Goal: Use online tool/utility: Utilize a website feature to perform a specific function

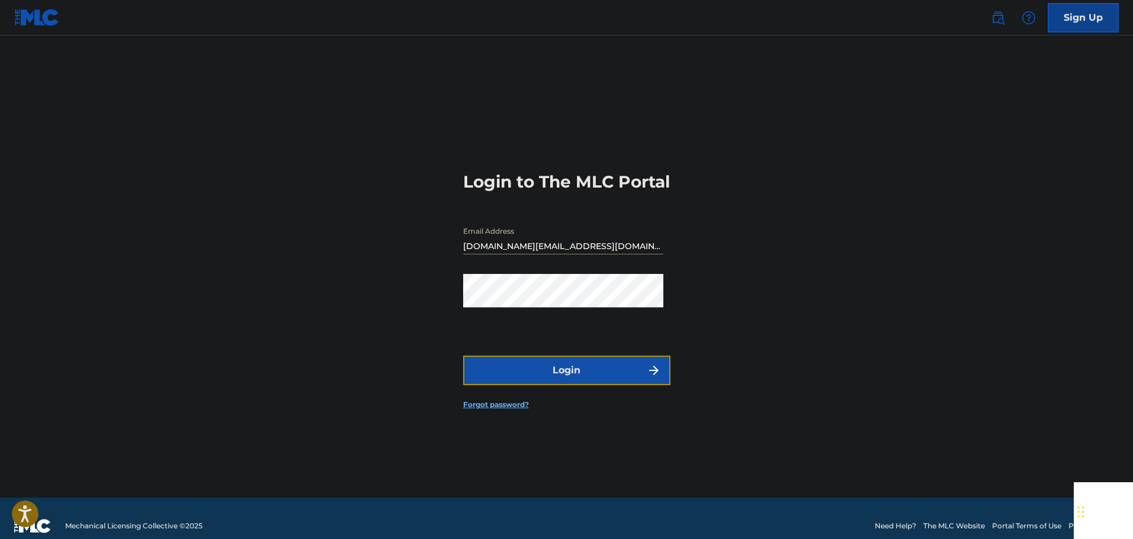
click at [548, 378] on button "Login" at bounding box center [566, 371] width 207 height 30
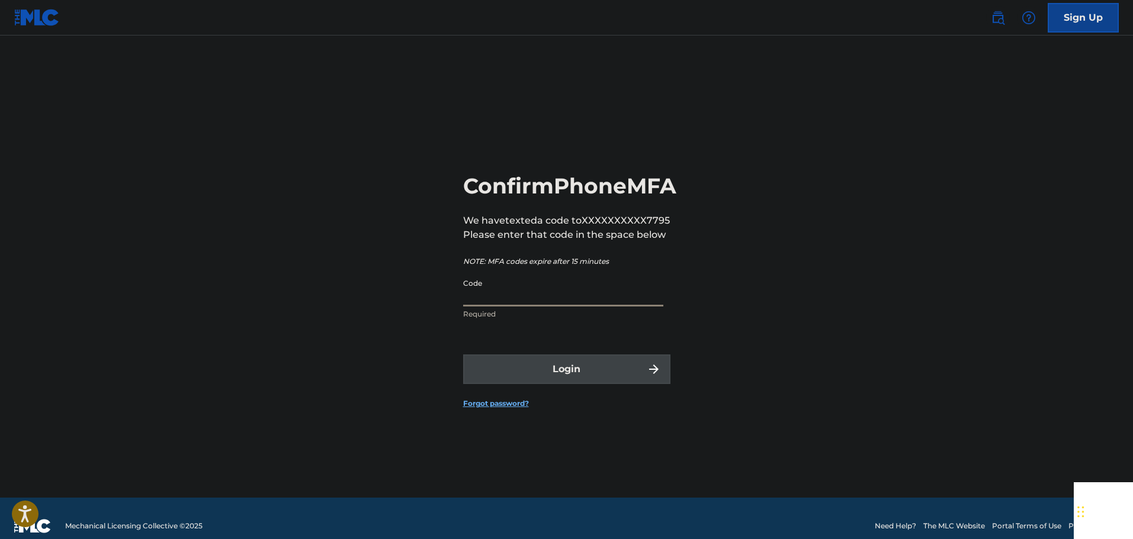
click at [512, 307] on input "Code" at bounding box center [563, 290] width 200 height 34
type input "993319"
click at [463, 355] on button "Login" at bounding box center [566, 370] width 207 height 30
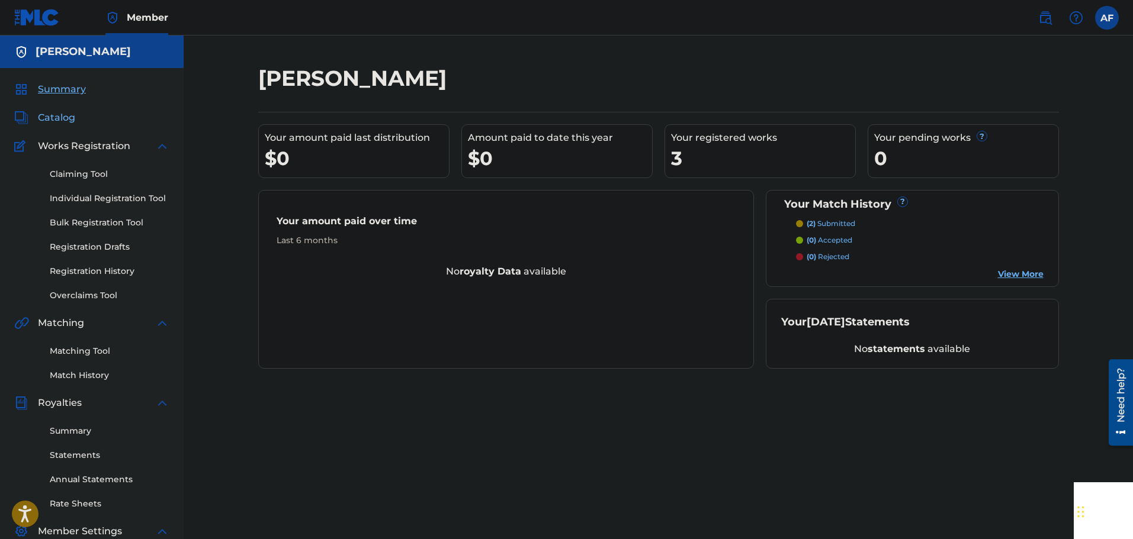
drag, startPoint x: 56, startPoint y: 116, endPoint x: 65, endPoint y: 116, distance: 8.9
click at [56, 116] on span "Catalog" at bounding box center [56, 118] width 37 height 14
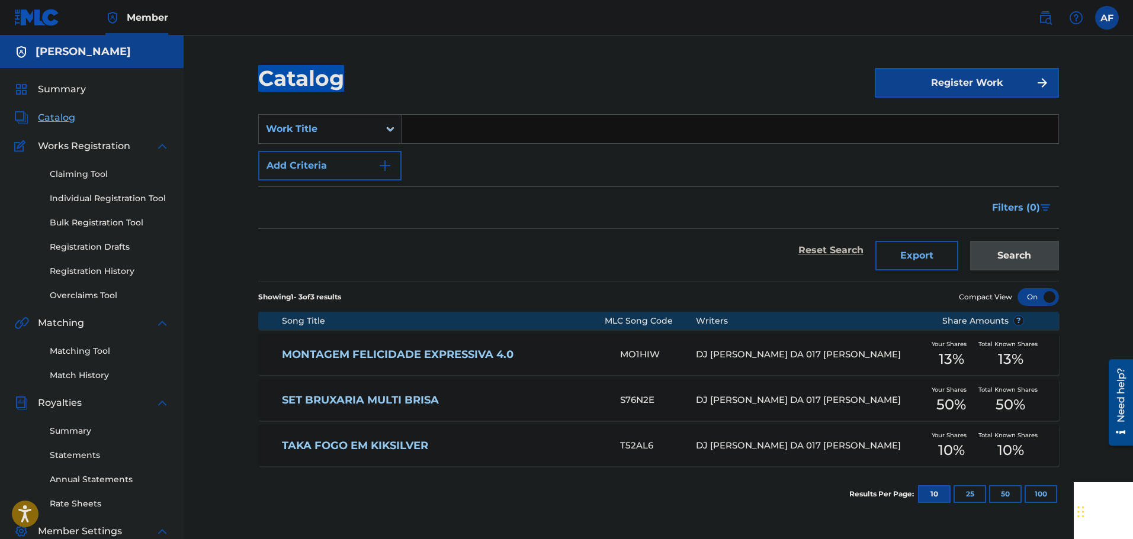
drag, startPoint x: 249, startPoint y: 73, endPoint x: 510, endPoint y: 90, distance: 261.7
click at [510, 90] on div "Catalog Register Work SearchWithCriteria667fc4f0-345e-44de-b296-d6d85601b0af Wo…" at bounding box center [658, 371] width 829 height 612
click at [518, 90] on div "Catalog" at bounding box center [566, 82] width 616 height 35
drag, startPoint x: 807, startPoint y: 361, endPoint x: 655, endPoint y: 357, distance: 152.2
click at [655, 357] on div "MONTAGEM FELICIDADE EXPRESSIVA 4.0 MO1HIW DJ PABLYNH DA 017 CRUZ Your Shares 13…" at bounding box center [658, 354] width 800 height 41
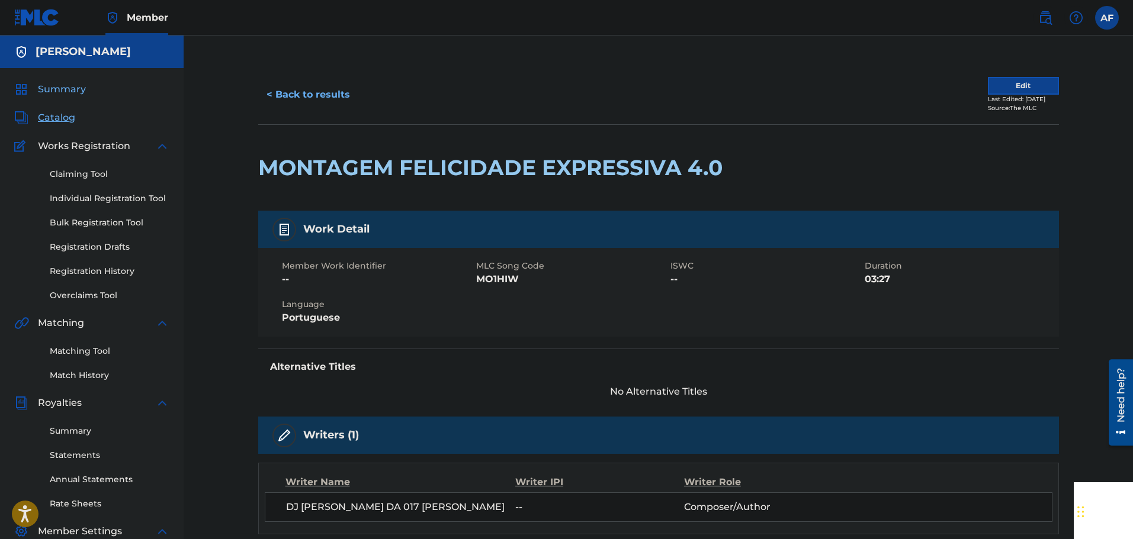
click at [48, 83] on span "Summary" at bounding box center [62, 89] width 48 height 14
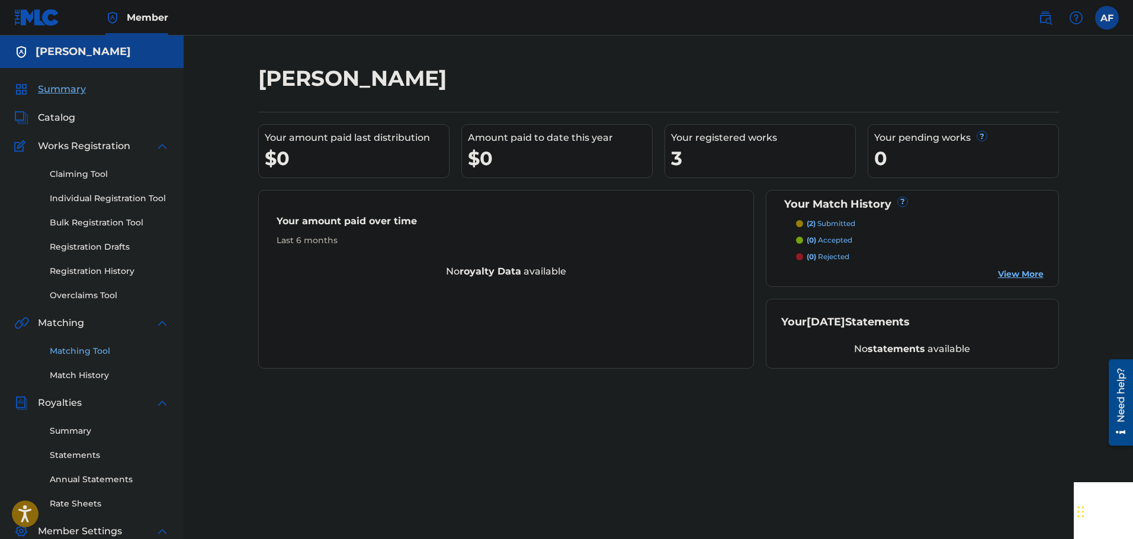
click at [85, 349] on link "Matching Tool" at bounding box center [110, 351] width 120 height 12
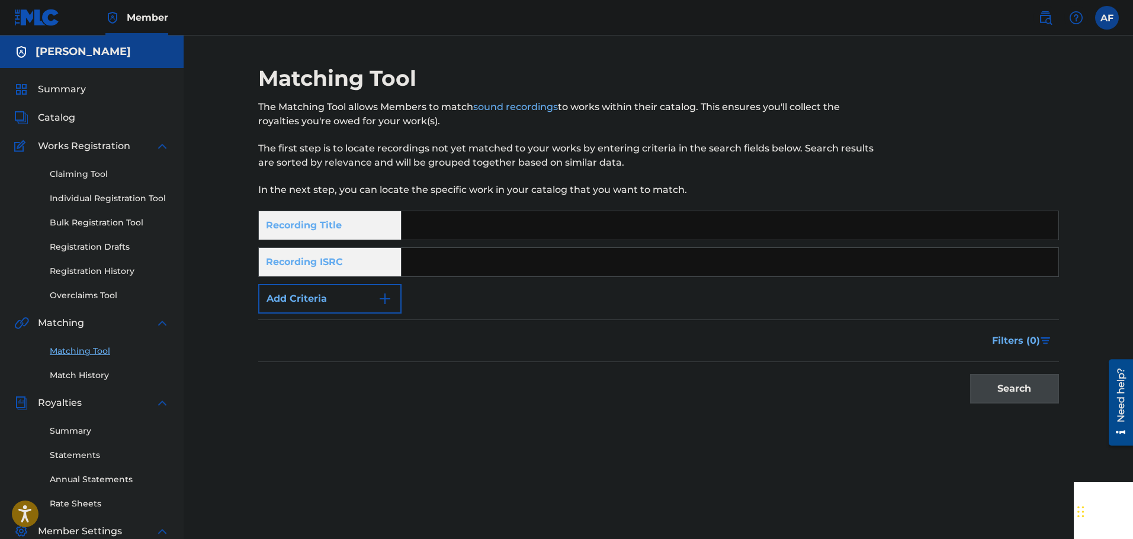
drag, startPoint x: 550, startPoint y: 234, endPoint x: 534, endPoint y: 240, distance: 16.8
click at [550, 234] on input "Search Form" at bounding box center [729, 225] width 657 height 28
paste input "[PERSON_NAME] Kiksilver"
type input "[PERSON_NAME] Kiksilver"
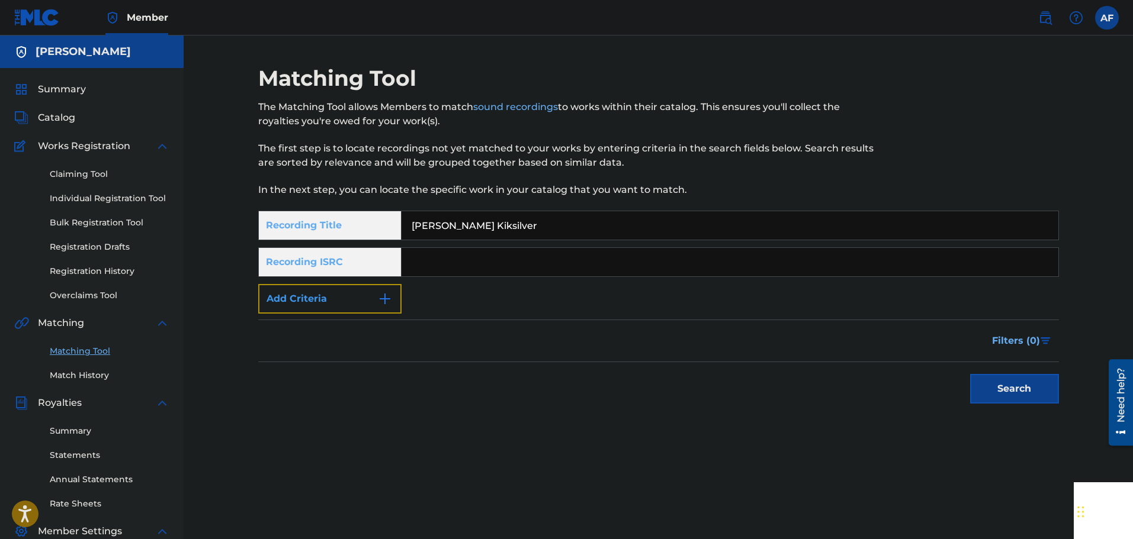
click at [331, 307] on button "Add Criteria" at bounding box center [329, 299] width 143 height 30
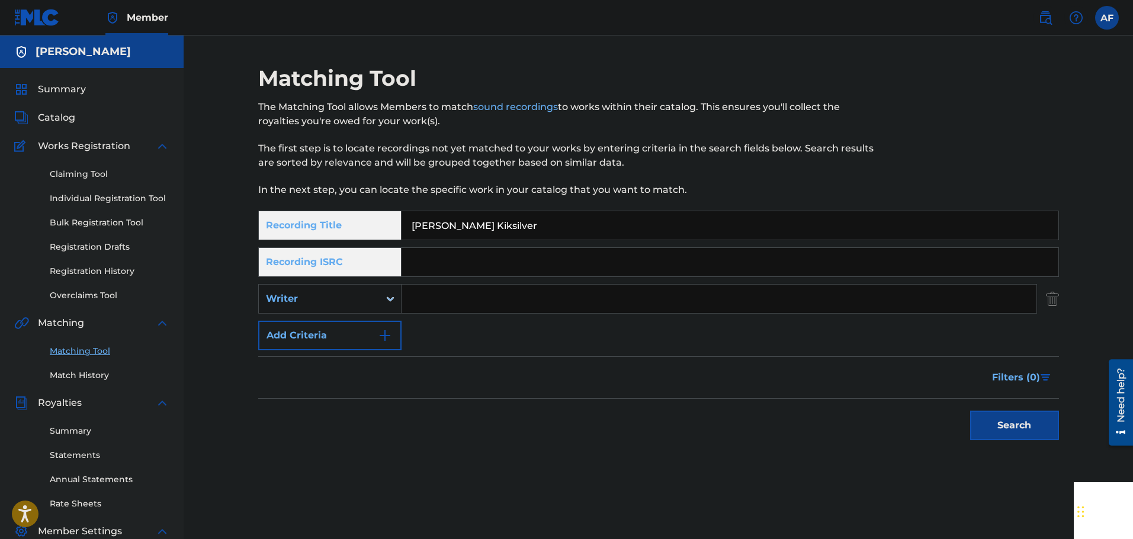
click at [483, 293] on input "Search Form" at bounding box center [718, 299] width 635 height 28
type input "DJ PABLYNH DA 017"
click at [1012, 422] on button "Search" at bounding box center [1014, 426] width 89 height 30
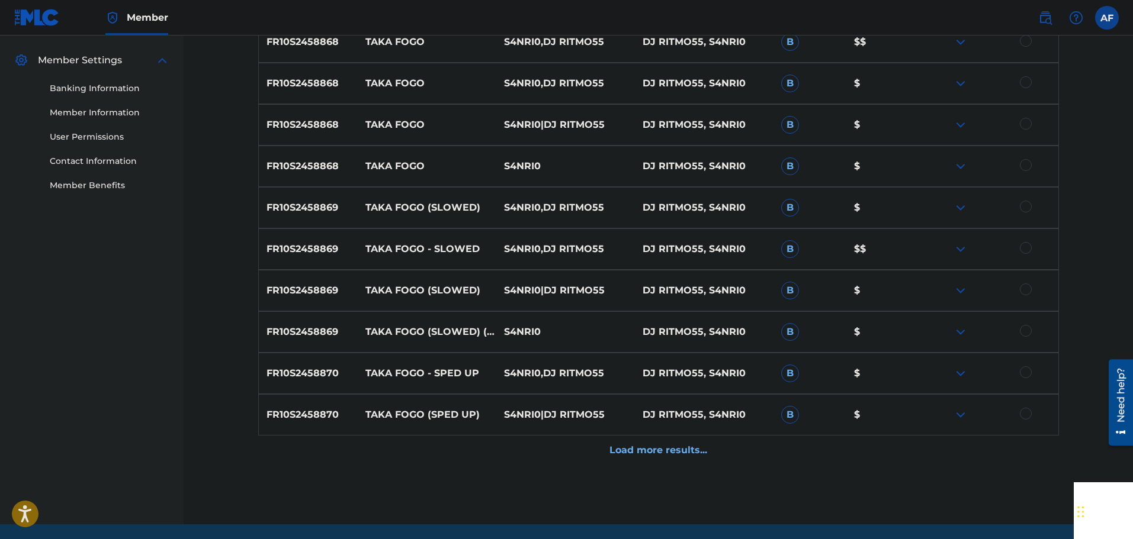
scroll to position [474, 0]
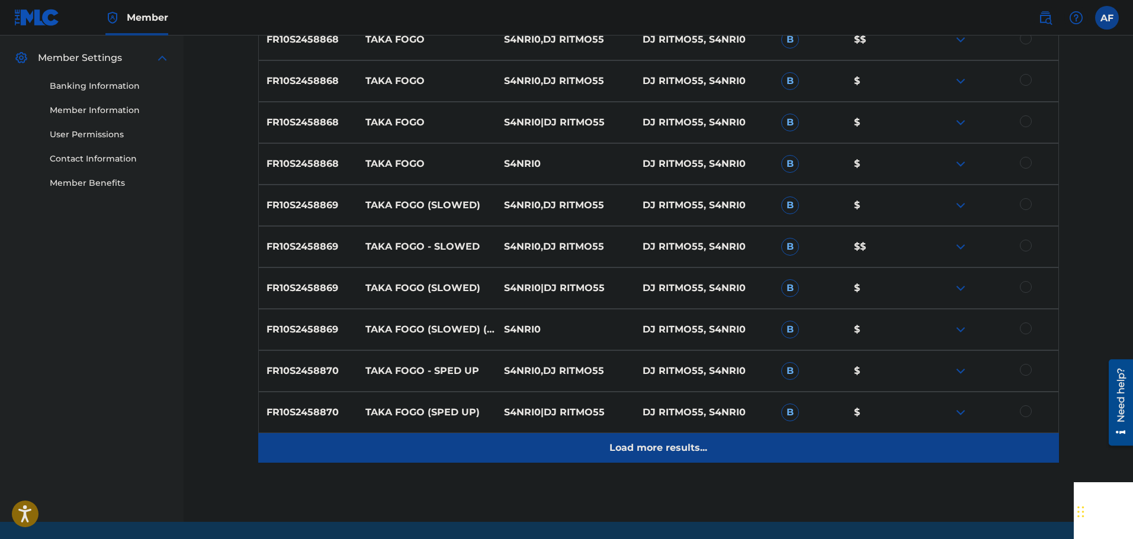
click at [684, 452] on p "Load more results..." at bounding box center [658, 448] width 98 height 14
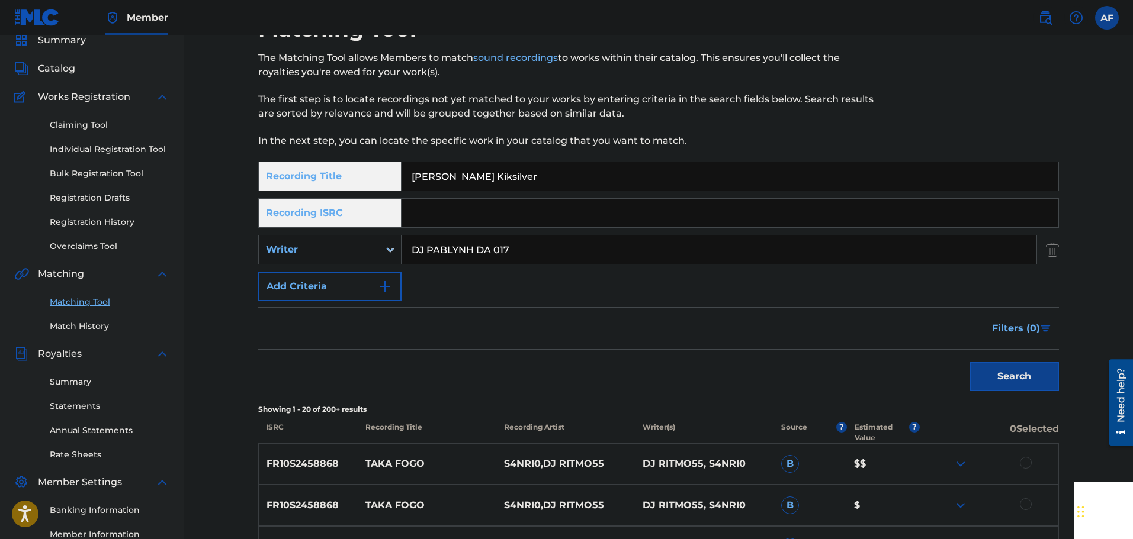
scroll to position [0, 0]
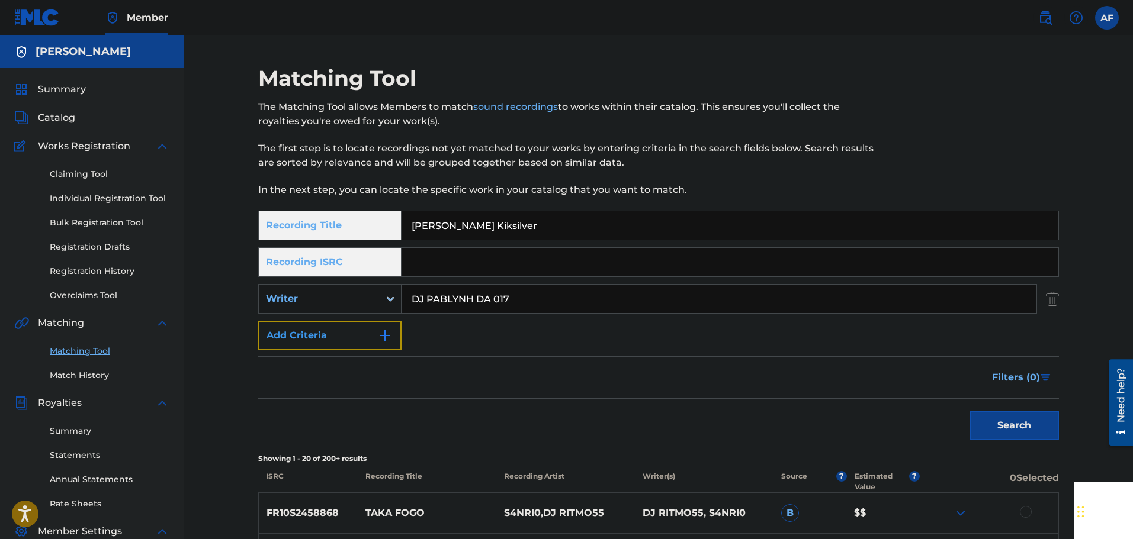
click at [315, 328] on button "Add Criteria" at bounding box center [329, 336] width 143 height 30
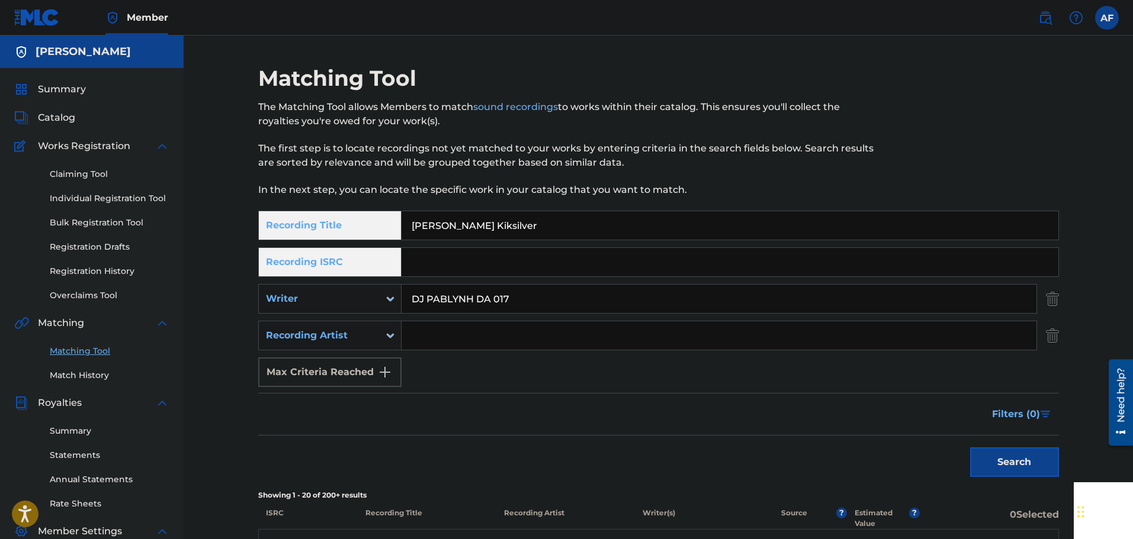
click at [367, 374] on div "Max Criteria Reached" at bounding box center [329, 373] width 143 height 30
click at [367, 364] on div "Max Criteria Reached" at bounding box center [329, 373] width 143 height 30
click at [438, 331] on input "Search Form" at bounding box center [718, 335] width 635 height 28
type input "[PERSON_NAME]"
click at [983, 459] on button "Search" at bounding box center [1014, 463] width 89 height 30
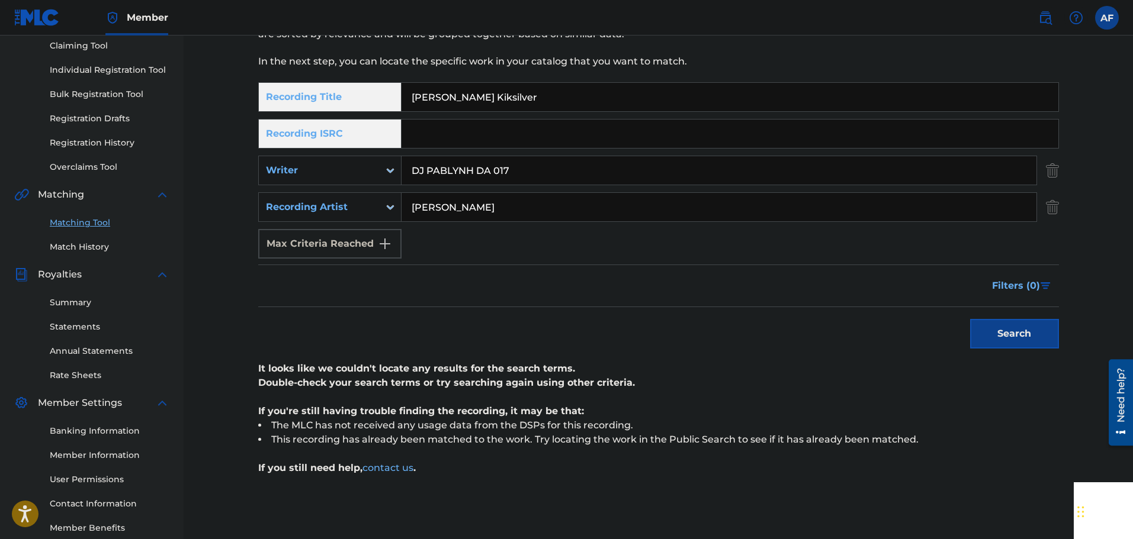
scroll to position [76, 0]
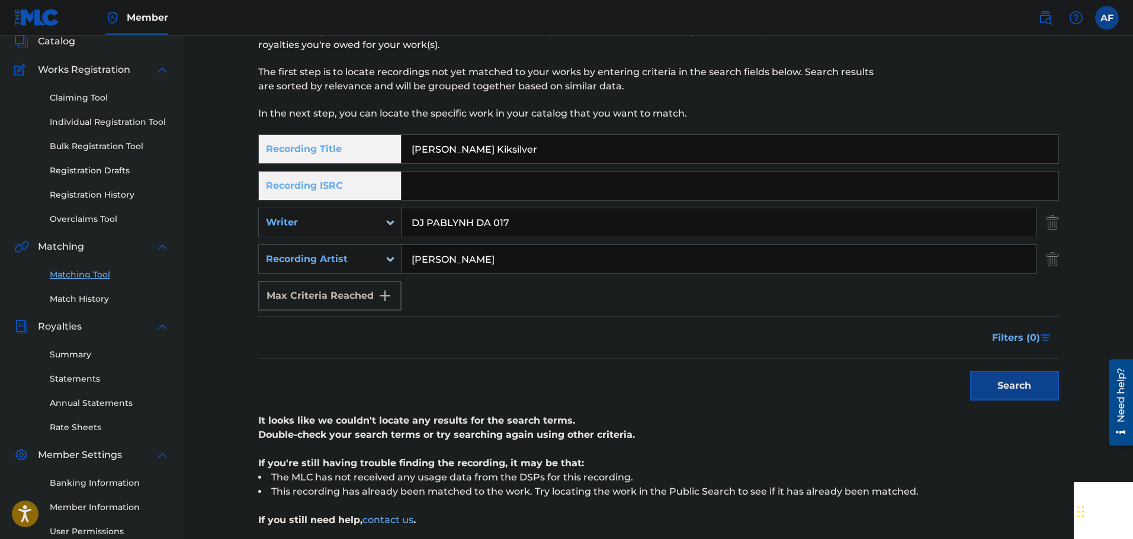
drag, startPoint x: 403, startPoint y: 214, endPoint x: 346, endPoint y: 201, distance: 58.3
click at [345, 203] on div "SearchWithCriteria8ff6e544-11f0-4b68-bc0c-0a162efa3ca3 Recording Title Taka Fog…" at bounding box center [658, 222] width 800 height 176
drag, startPoint x: 578, startPoint y: 155, endPoint x: 172, endPoint y: 151, distance: 406.2
click at [171, 151] on main "[PERSON_NAME] Summary Catalog Works Registration Claiming Tool Individual Regis…" at bounding box center [566, 280] width 1133 height 642
drag, startPoint x: 1019, startPoint y: 369, endPoint x: 1016, endPoint y: 381, distance: 11.8
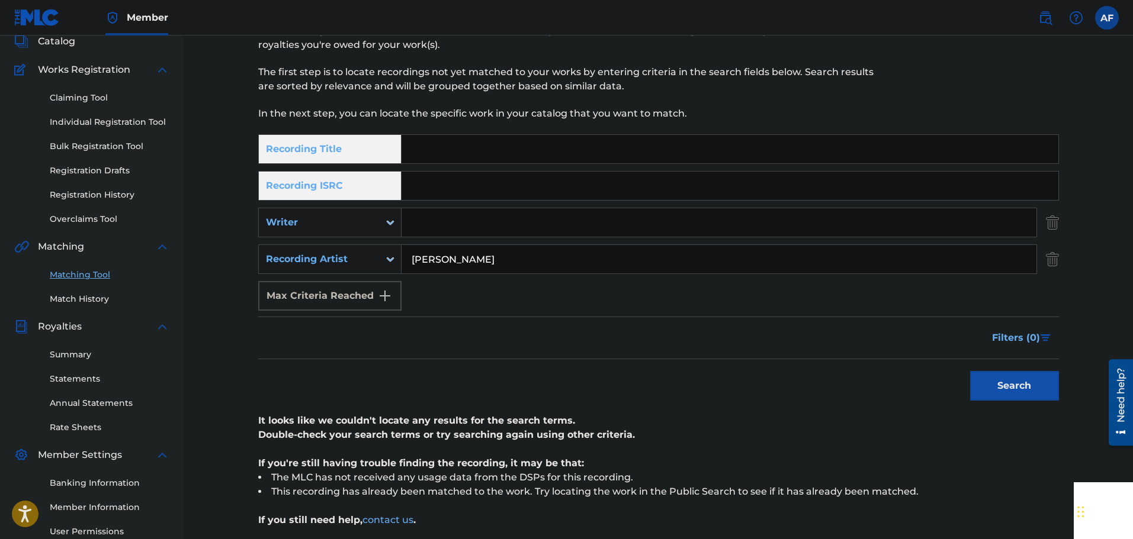
click at [1019, 372] on div "Search" at bounding box center [1011, 382] width 95 height 47
drag, startPoint x: 1016, startPoint y: 381, endPoint x: 713, endPoint y: 341, distance: 305.7
click at [1015, 381] on button "Search" at bounding box center [1014, 386] width 89 height 30
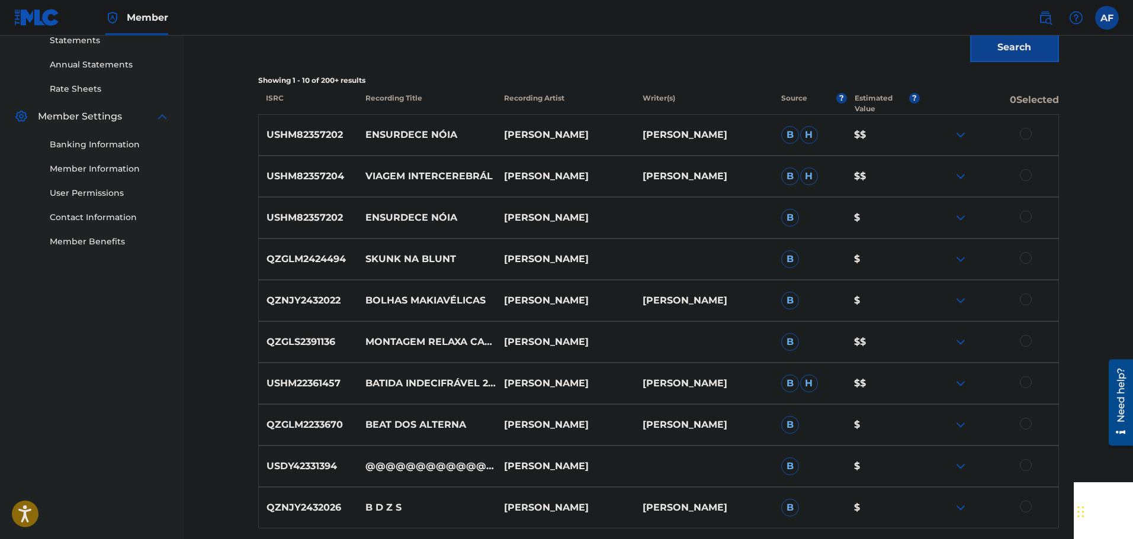
scroll to position [550, 0]
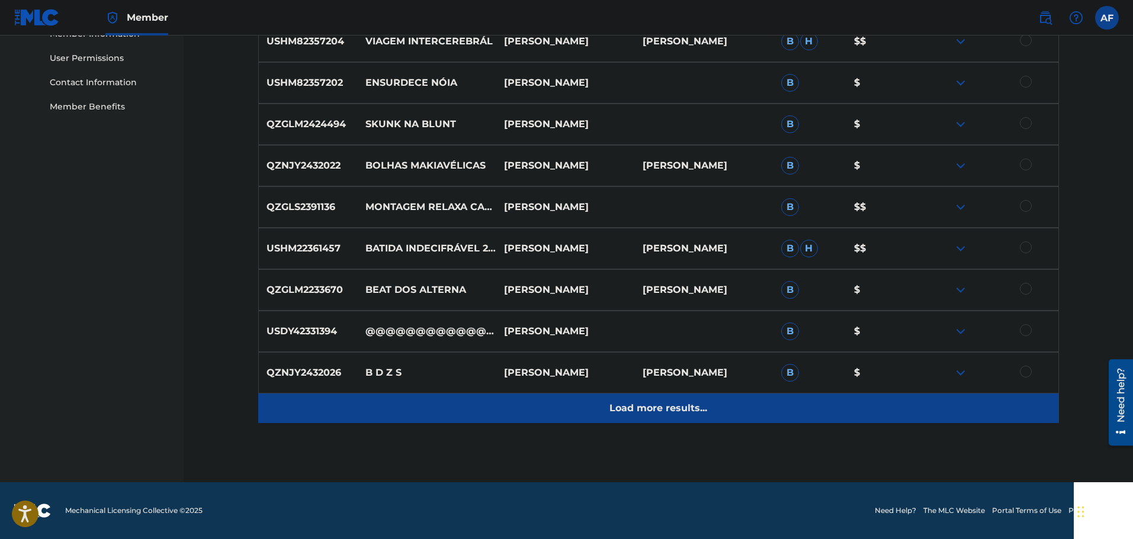
click at [648, 420] on div "Load more results..." at bounding box center [658, 409] width 800 height 30
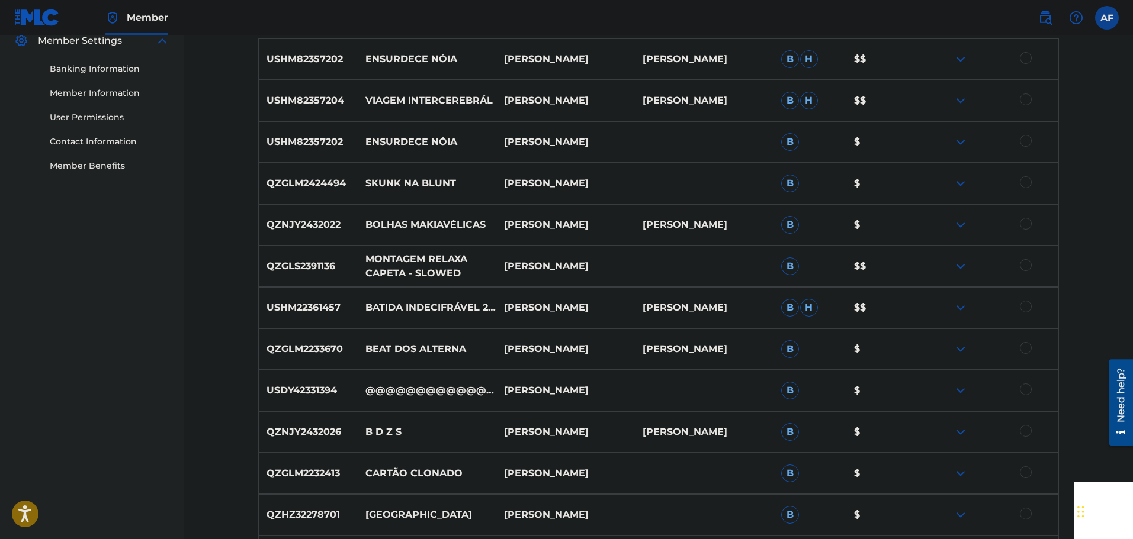
scroll to position [372, 0]
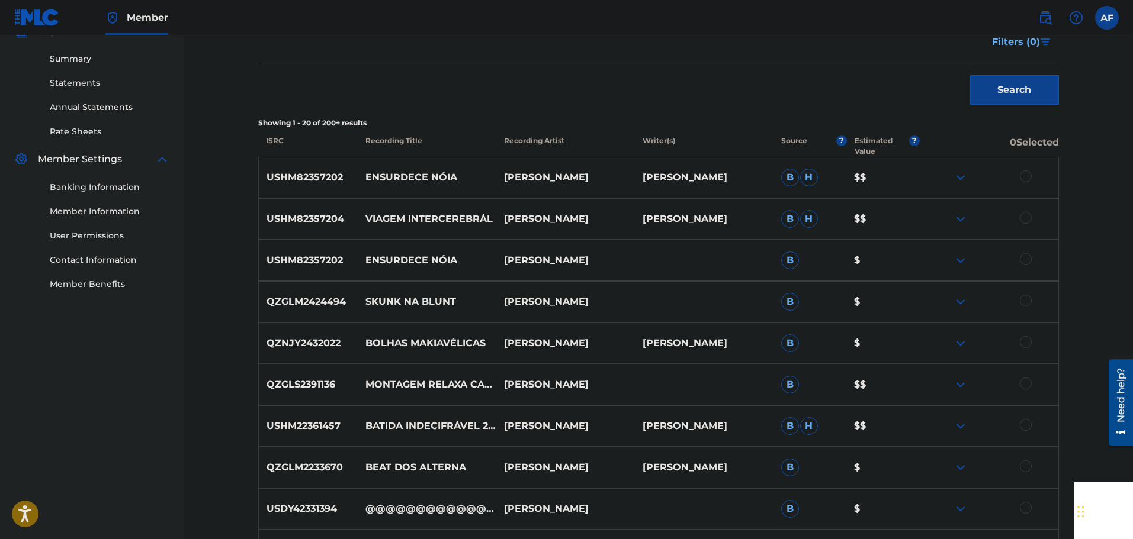
click at [808, 223] on span "H" at bounding box center [809, 219] width 18 height 18
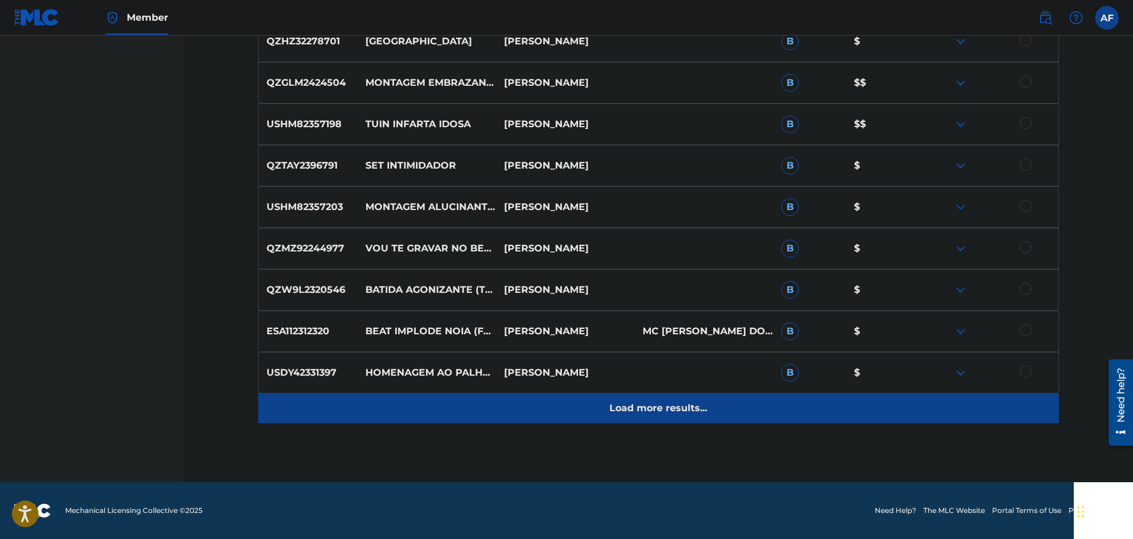
click at [657, 413] on p "Load more results..." at bounding box center [658, 408] width 98 height 14
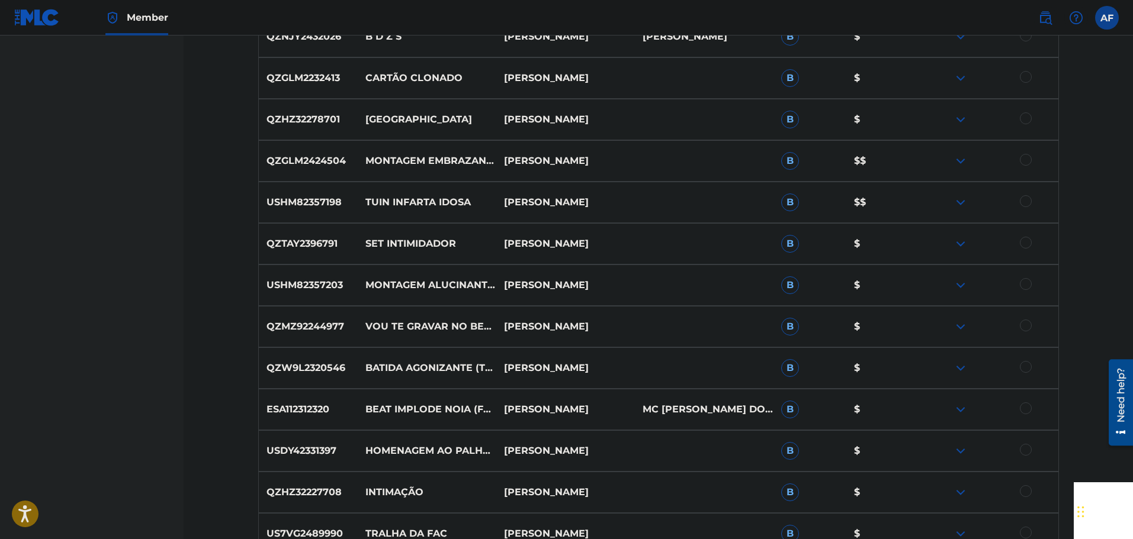
scroll to position [728, 0]
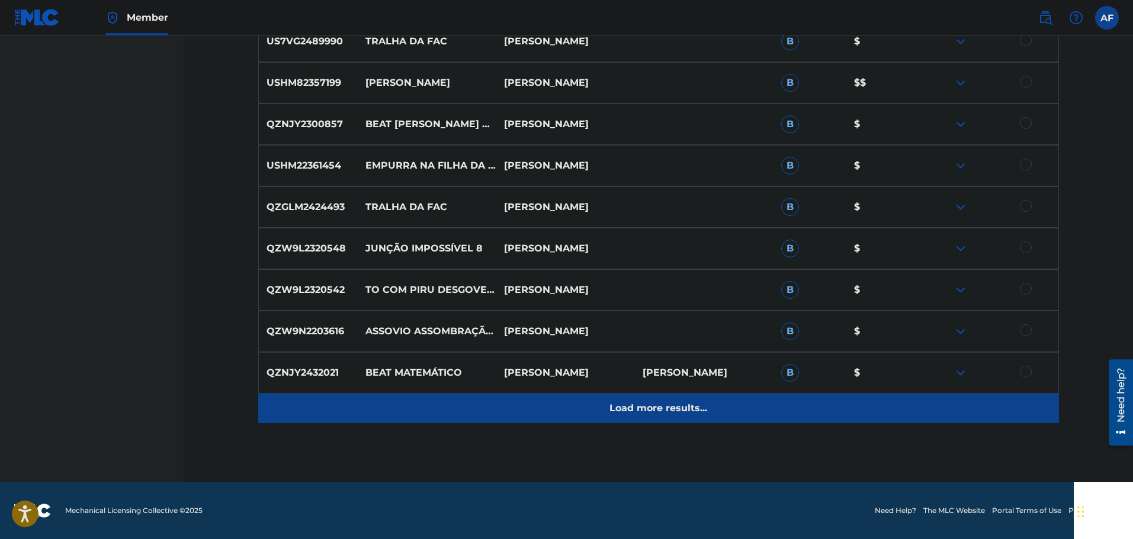
click at [645, 404] on p "Load more results..." at bounding box center [658, 408] width 98 height 14
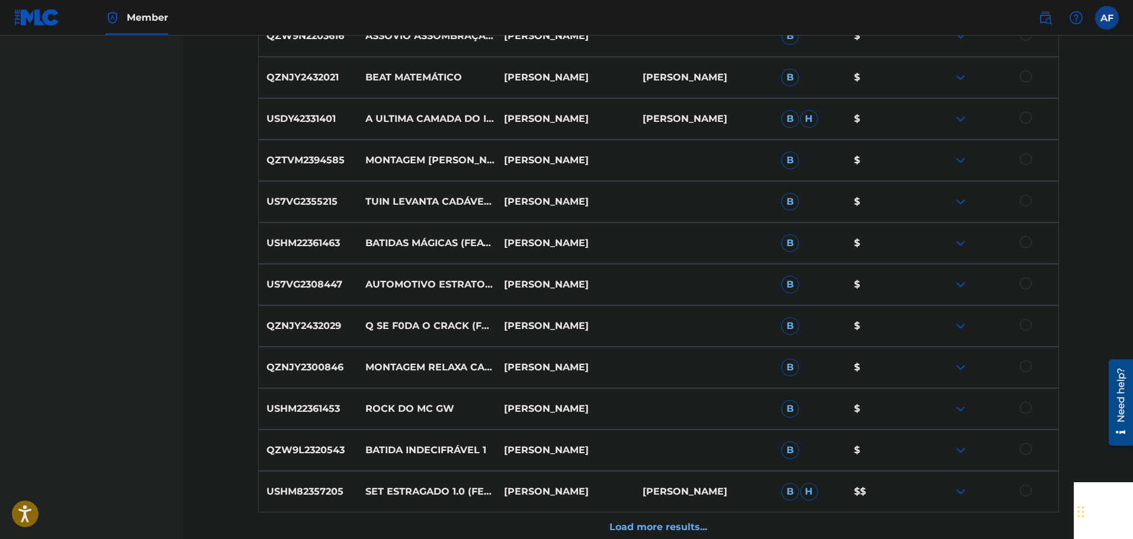
scroll to position [1675, 0]
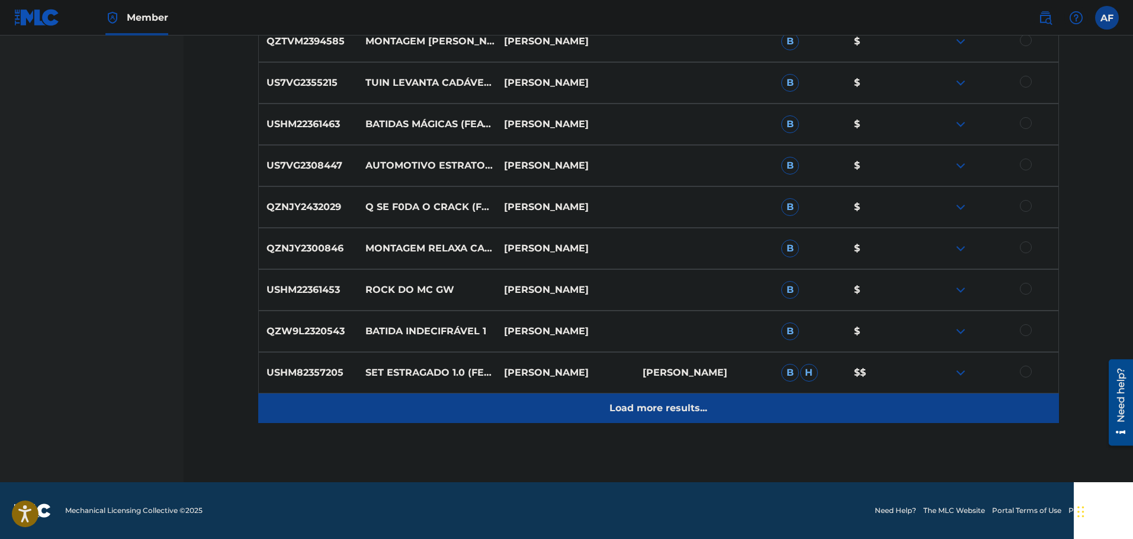
click at [627, 405] on p "Load more results..." at bounding box center [658, 408] width 98 height 14
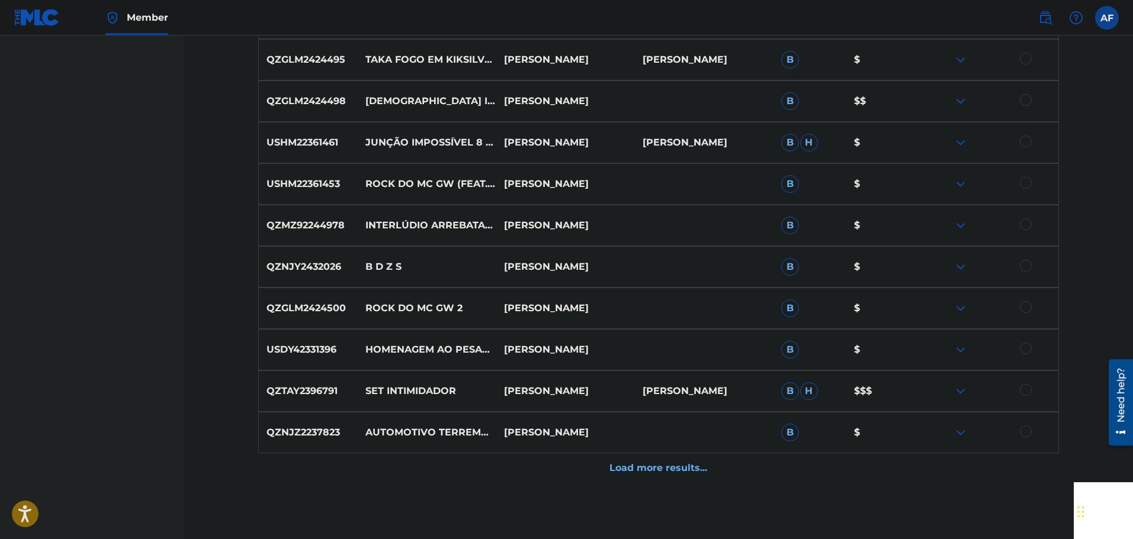
scroll to position [2148, 0]
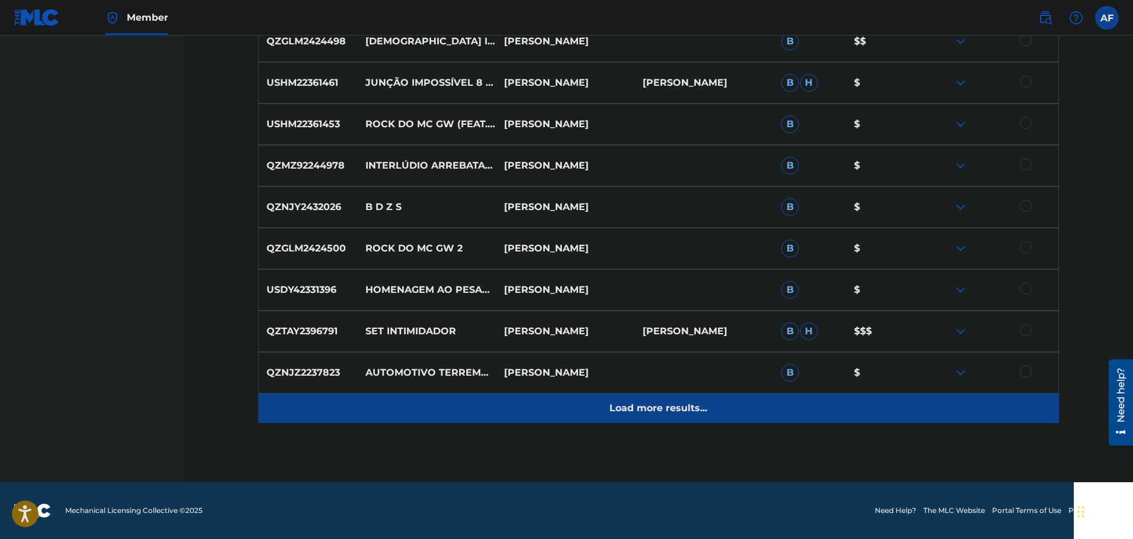
click at [678, 407] on p "Load more results..." at bounding box center [658, 408] width 98 height 14
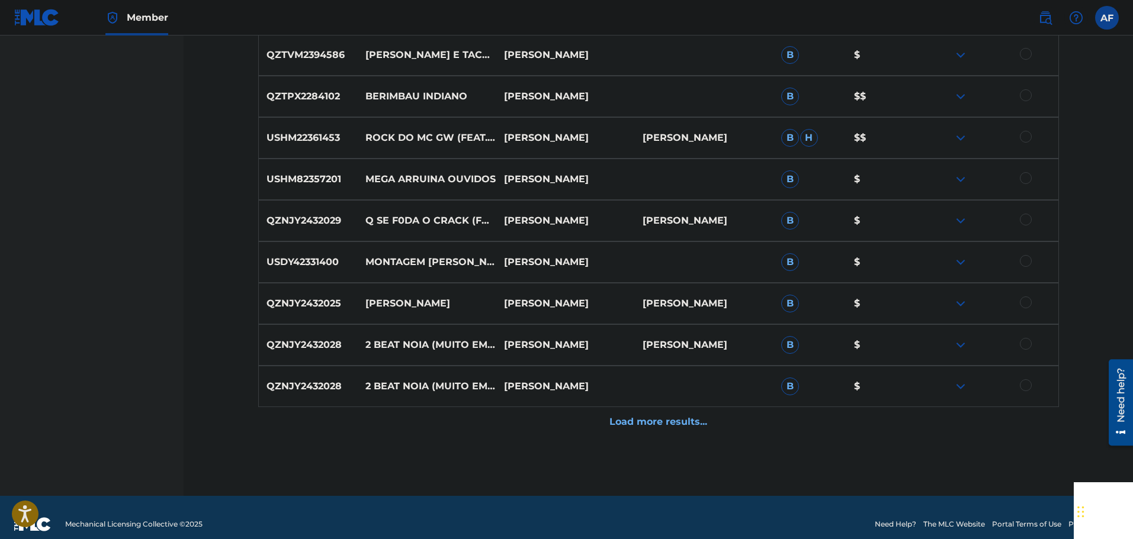
scroll to position [2622, 0]
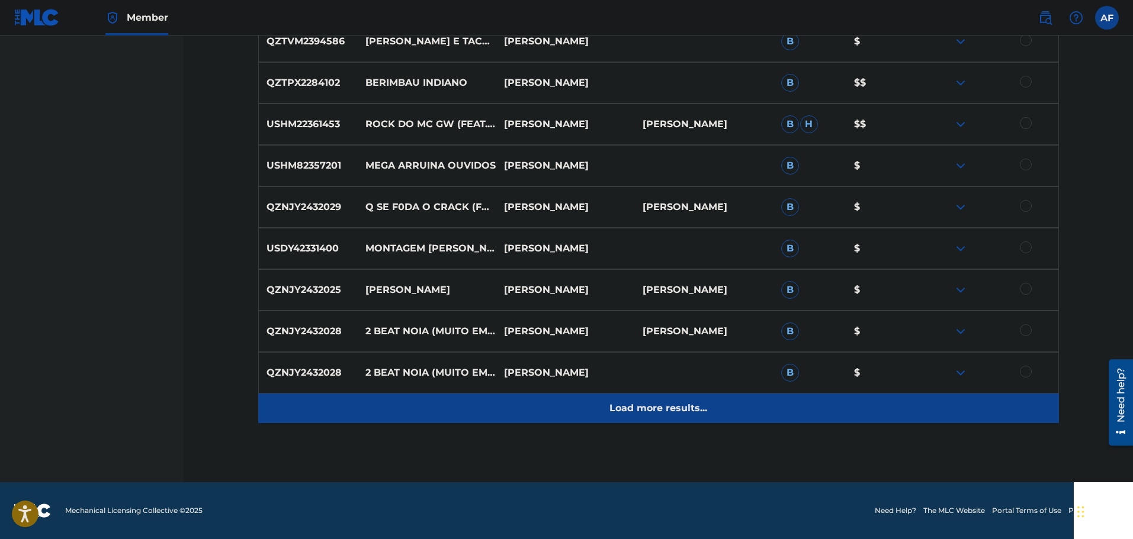
click at [689, 420] on div "Load more results..." at bounding box center [658, 409] width 800 height 30
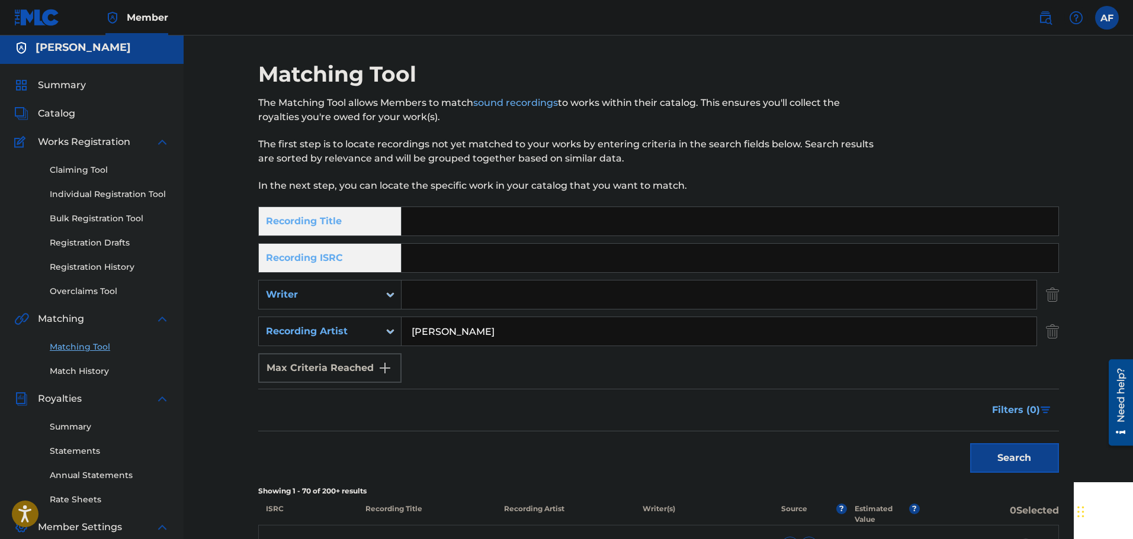
scroll to position [0, 0]
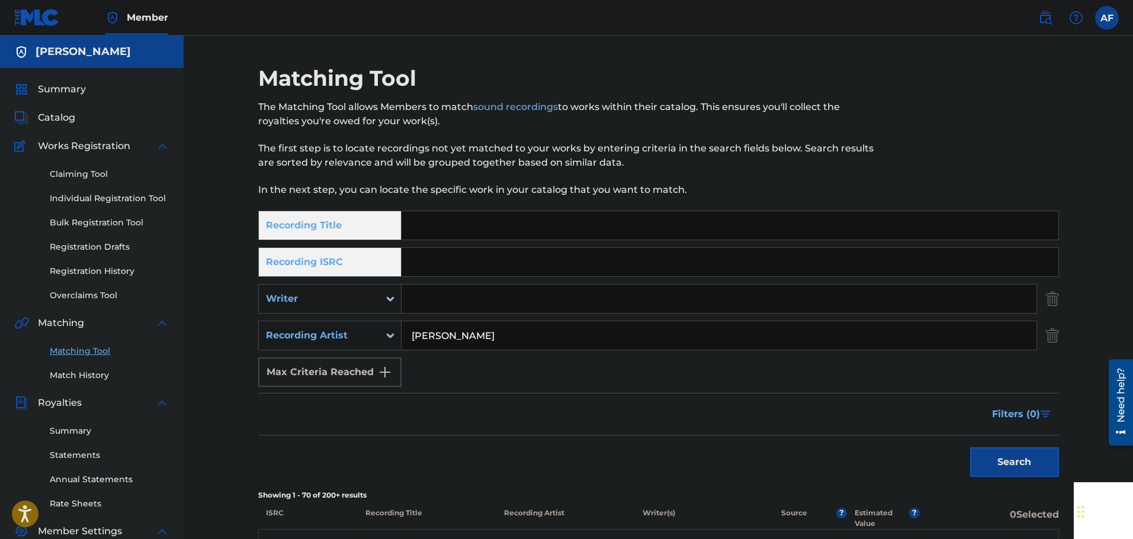
drag, startPoint x: 497, startPoint y: 333, endPoint x: 234, endPoint y: 300, distance: 264.9
click at [484, 345] on input "Search Form" at bounding box center [718, 335] width 635 height 28
type input "dj [PERSON_NAME] da 017"
click at [1014, 465] on button "Search" at bounding box center [1014, 463] width 89 height 30
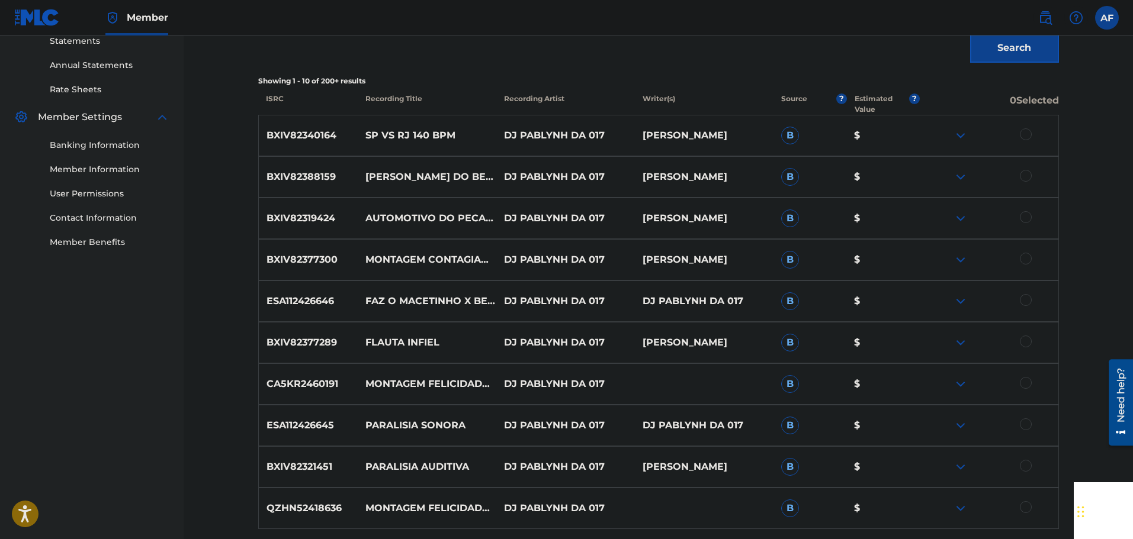
scroll to position [474, 0]
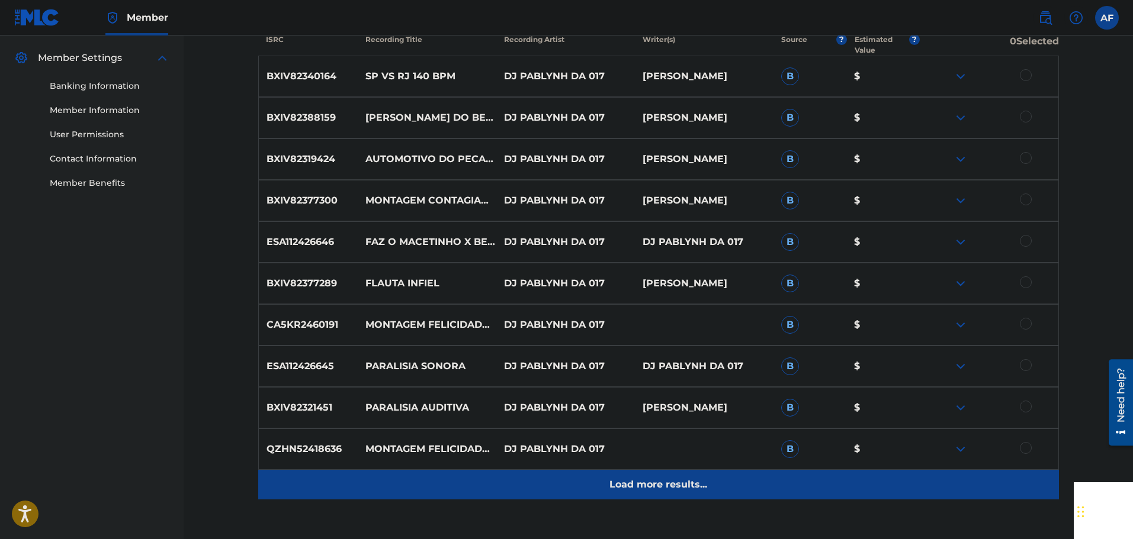
click at [636, 475] on div "Load more results..." at bounding box center [658, 485] width 800 height 30
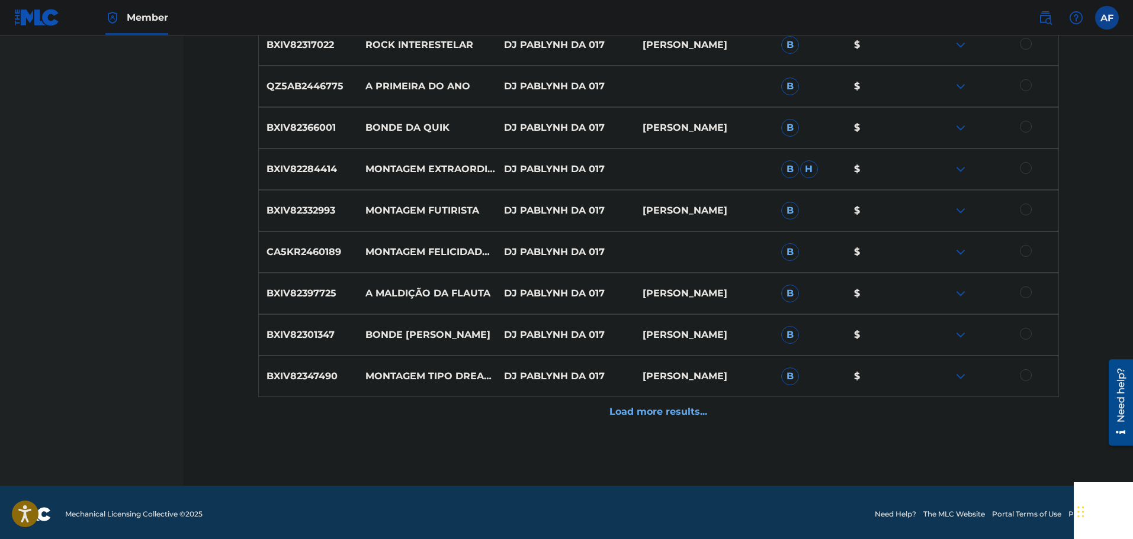
scroll to position [964, 0]
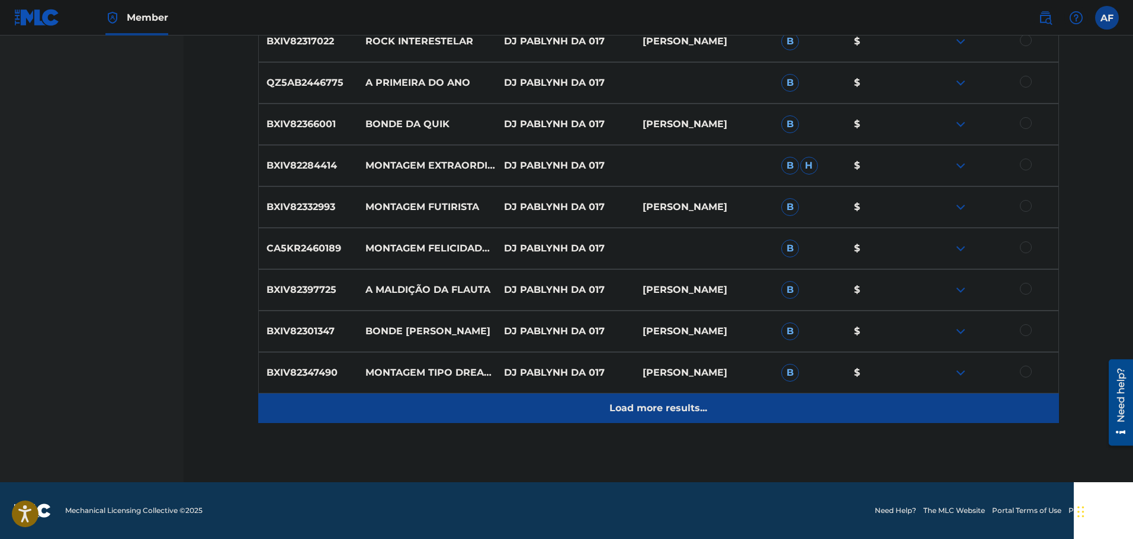
click at [676, 413] on p "Load more results..." at bounding box center [658, 408] width 98 height 14
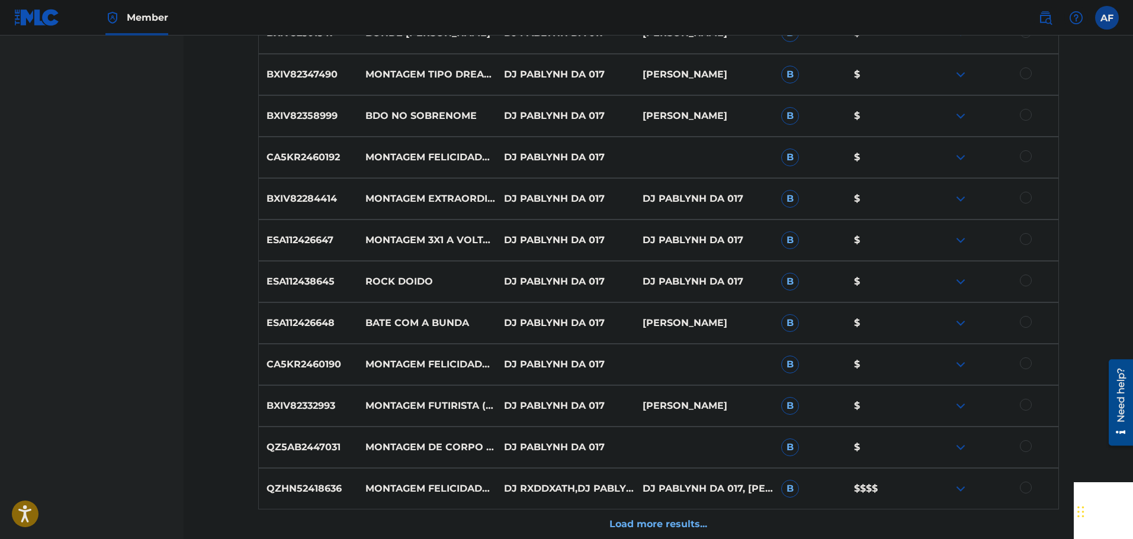
scroll to position [1379, 0]
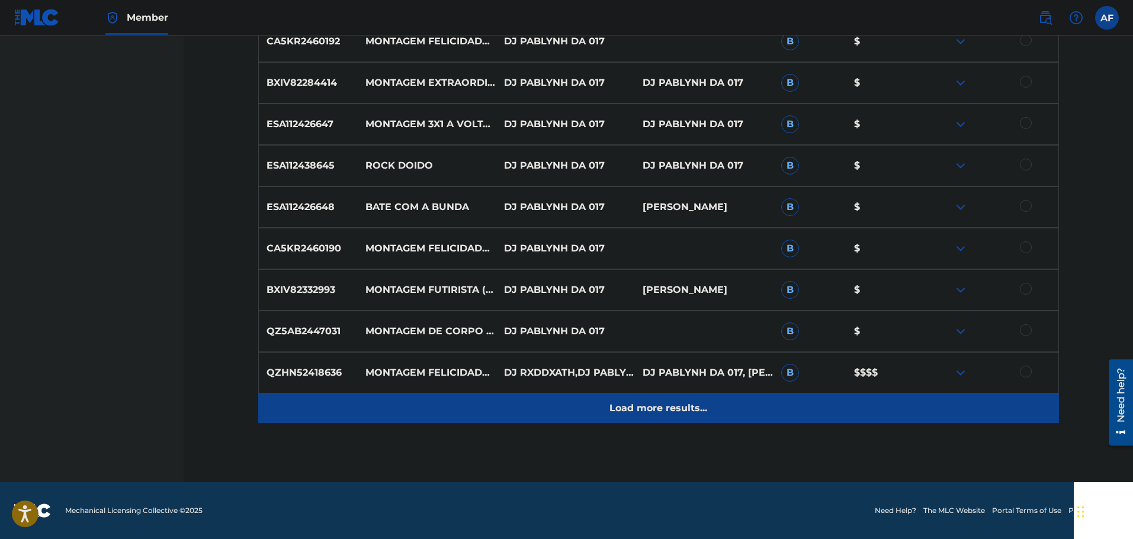
click at [650, 405] on p "Load more results..." at bounding box center [658, 408] width 98 height 14
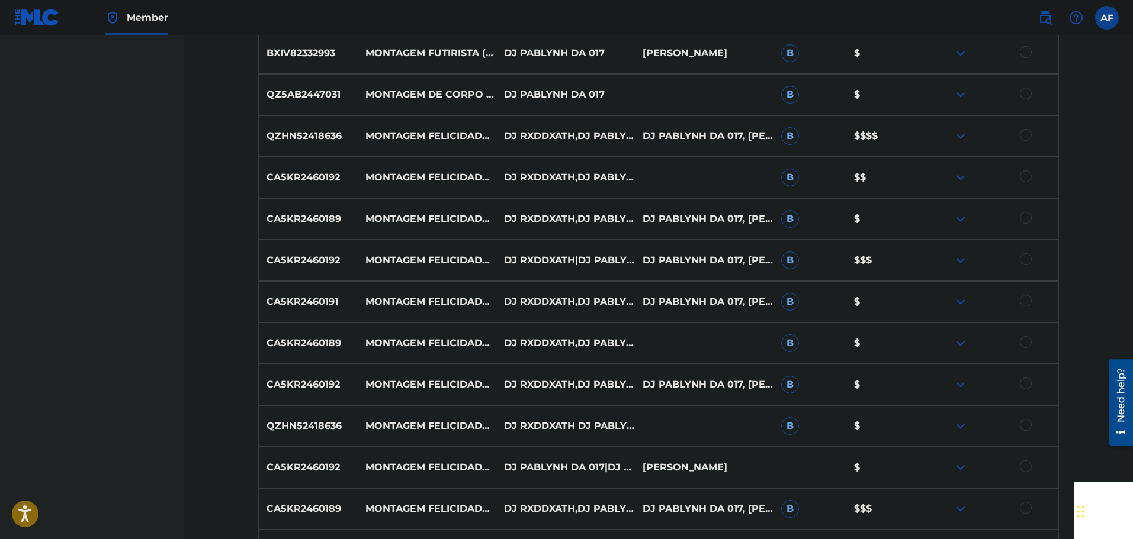
scroll to position [1793, 0]
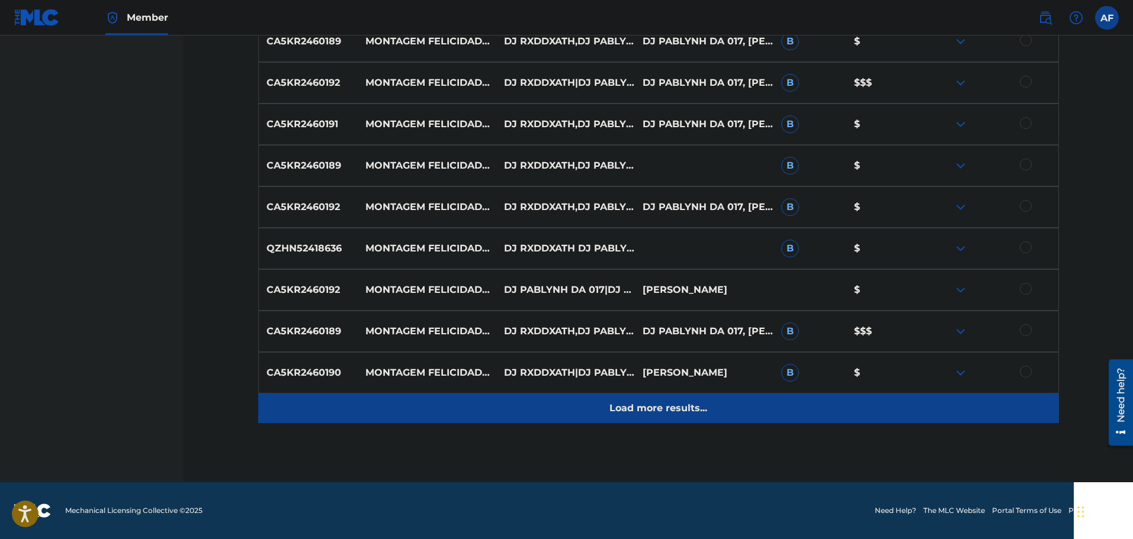
click at [645, 402] on p "Load more results..." at bounding box center [658, 408] width 98 height 14
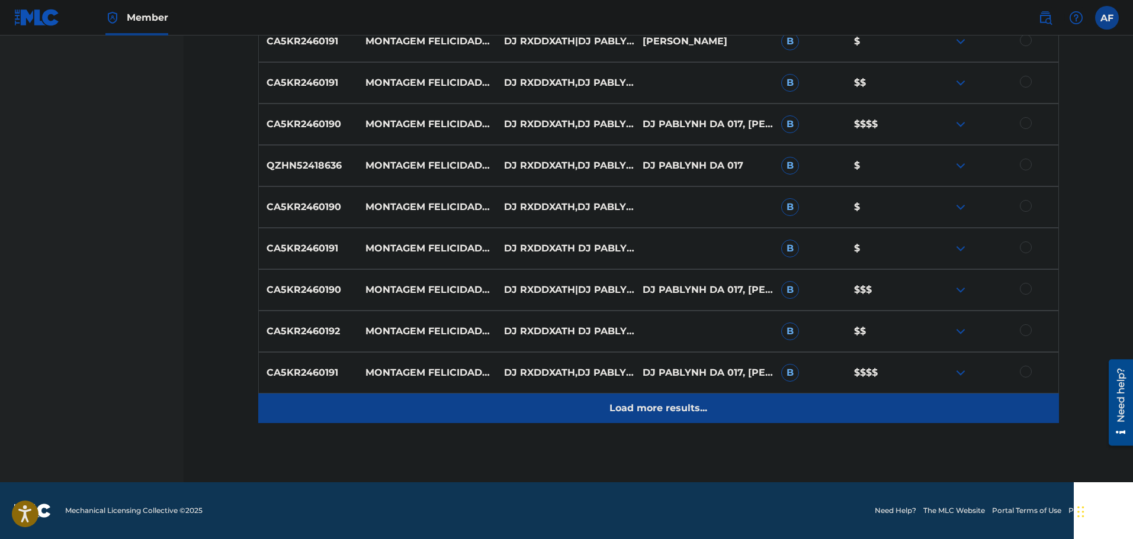
click at [673, 413] on p "Load more results..." at bounding box center [658, 408] width 98 height 14
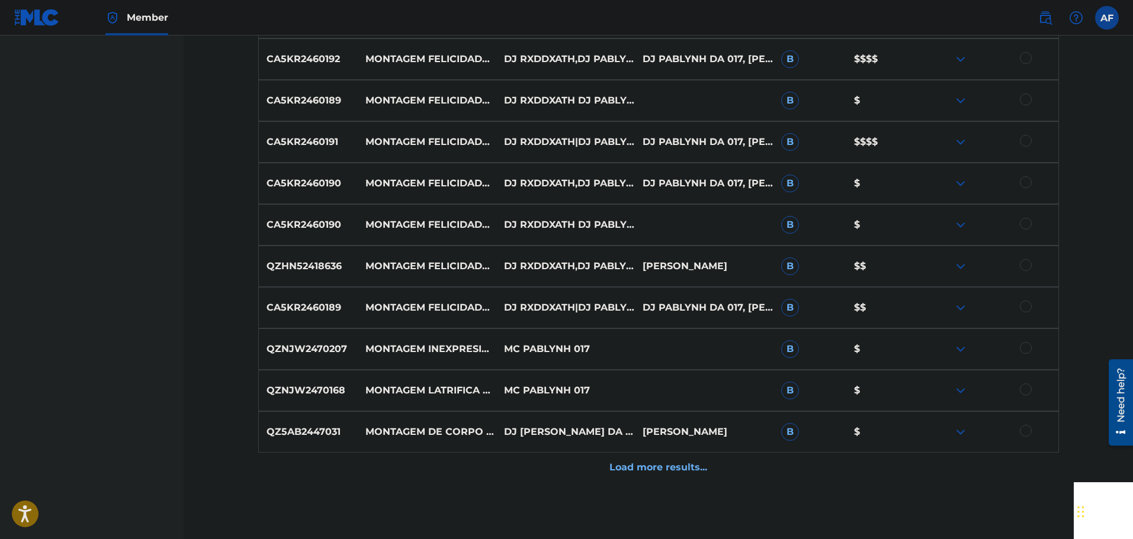
scroll to position [2622, 0]
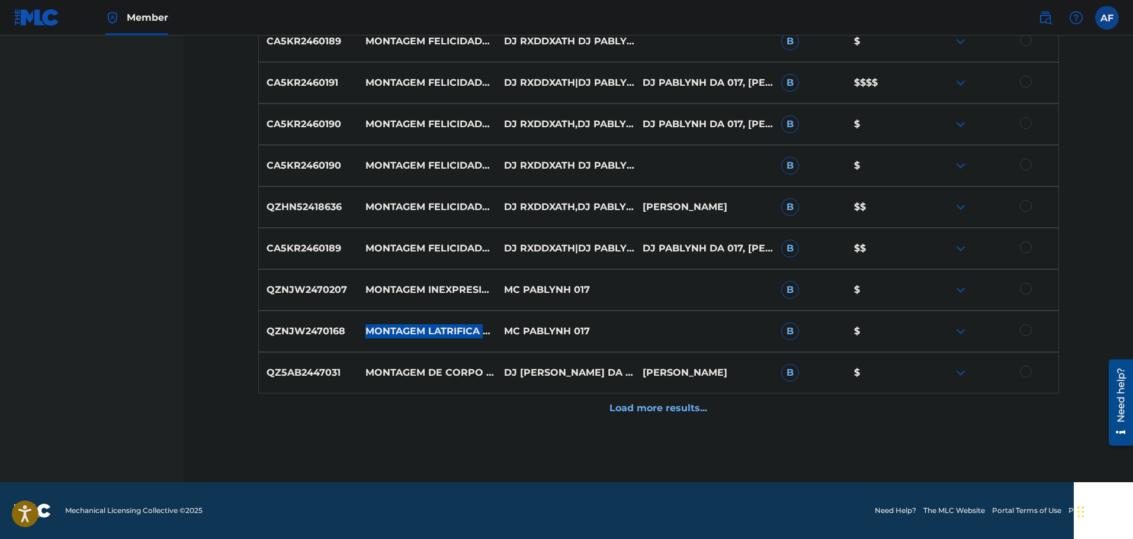
drag, startPoint x: 446, startPoint y: 345, endPoint x: 365, endPoint y: 320, distance: 84.1
click at [365, 320] on div "QZNJW2470168 MONTAGEM LATRIFICA FESTEJARIA MC PABLYNH 017 B $" at bounding box center [658, 331] width 800 height 41
drag, startPoint x: 427, startPoint y: 345, endPoint x: 415, endPoint y: 323, distance: 25.7
copy p "MONTAGEM LATRIFICA FESTEJARIA"
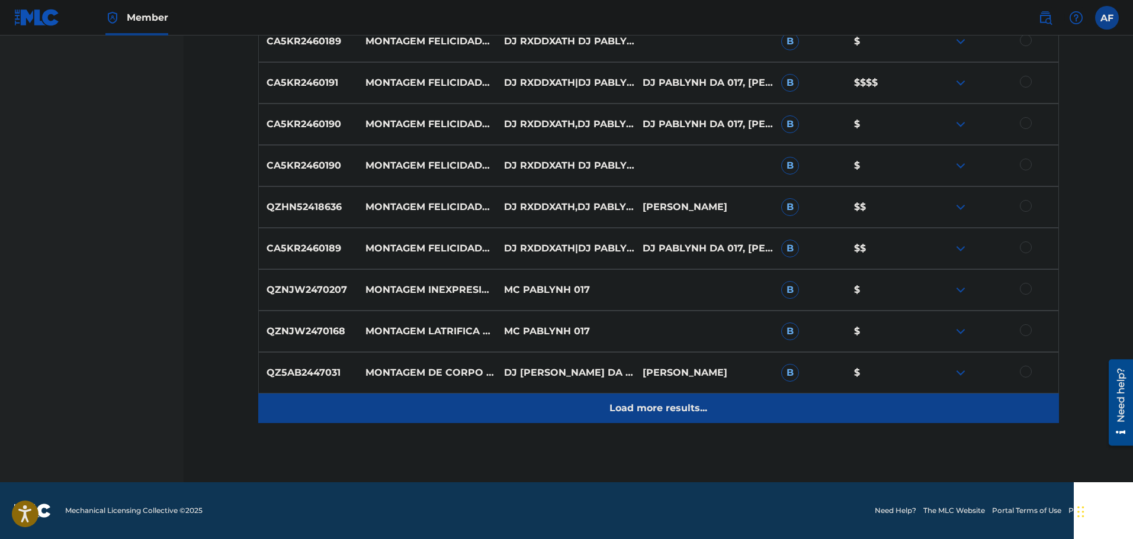
click at [662, 419] on div "Load more results..." at bounding box center [658, 409] width 800 height 30
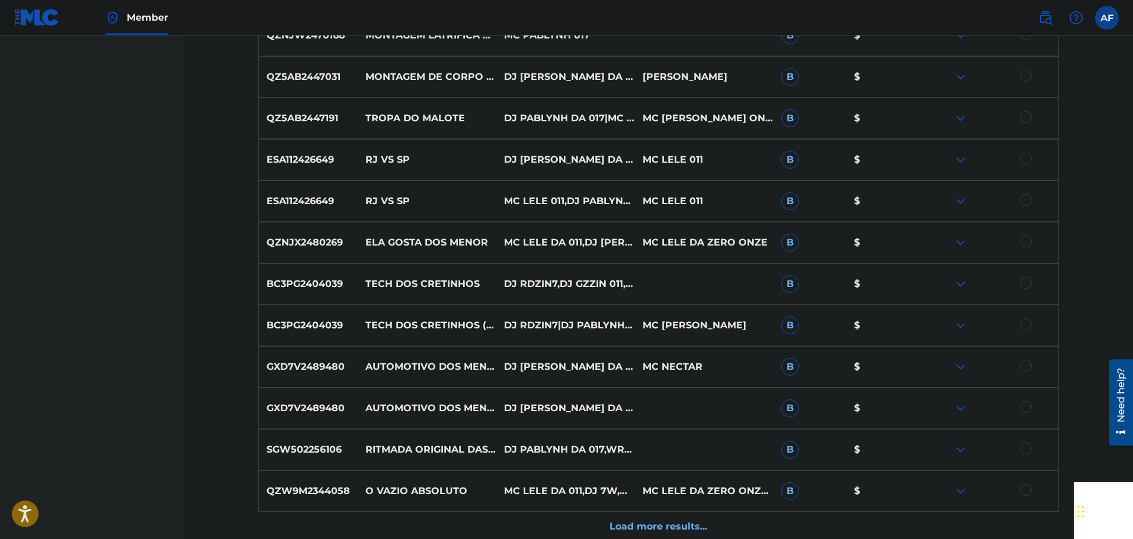
scroll to position [2977, 0]
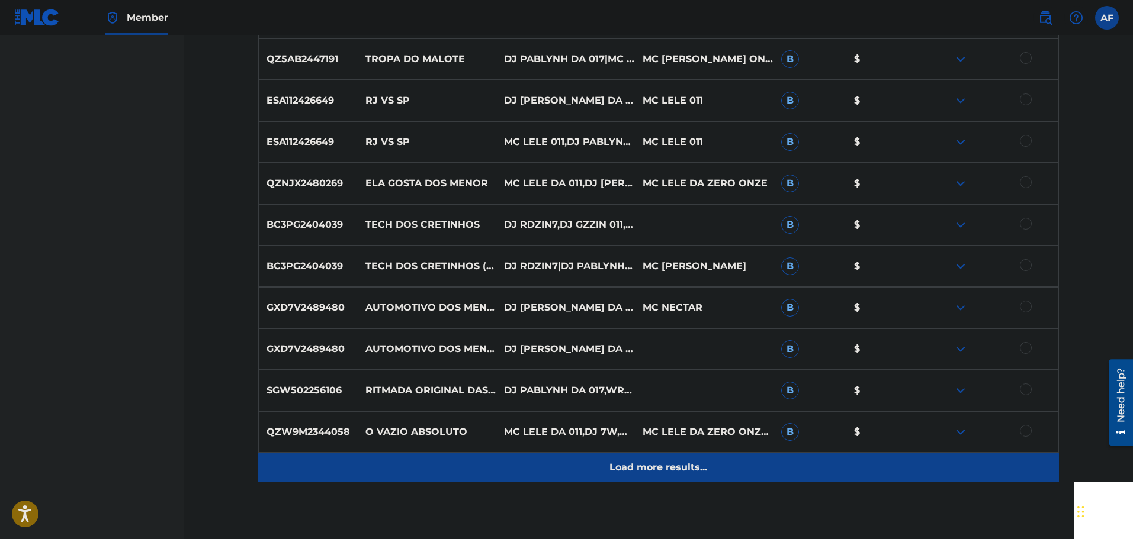
click at [660, 465] on p "Load more results..." at bounding box center [658, 468] width 98 height 14
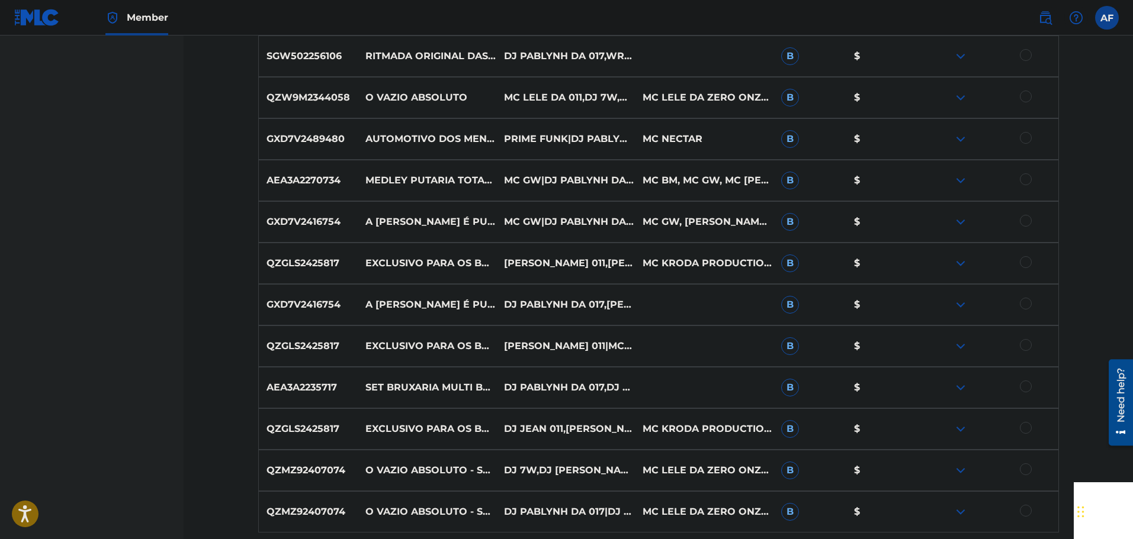
scroll to position [3333, 0]
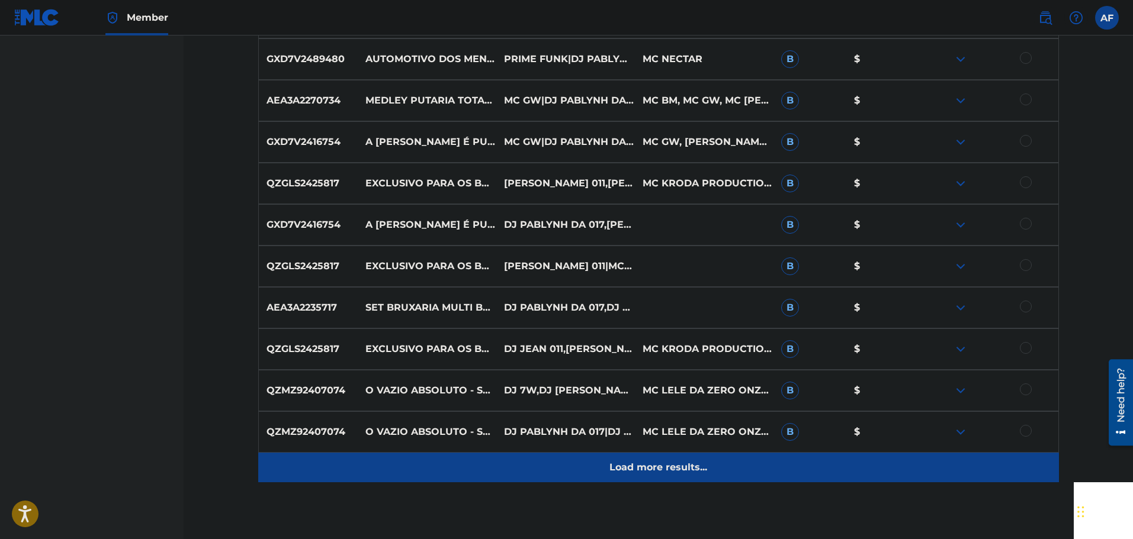
click at [619, 461] on p "Load more results..." at bounding box center [658, 468] width 98 height 14
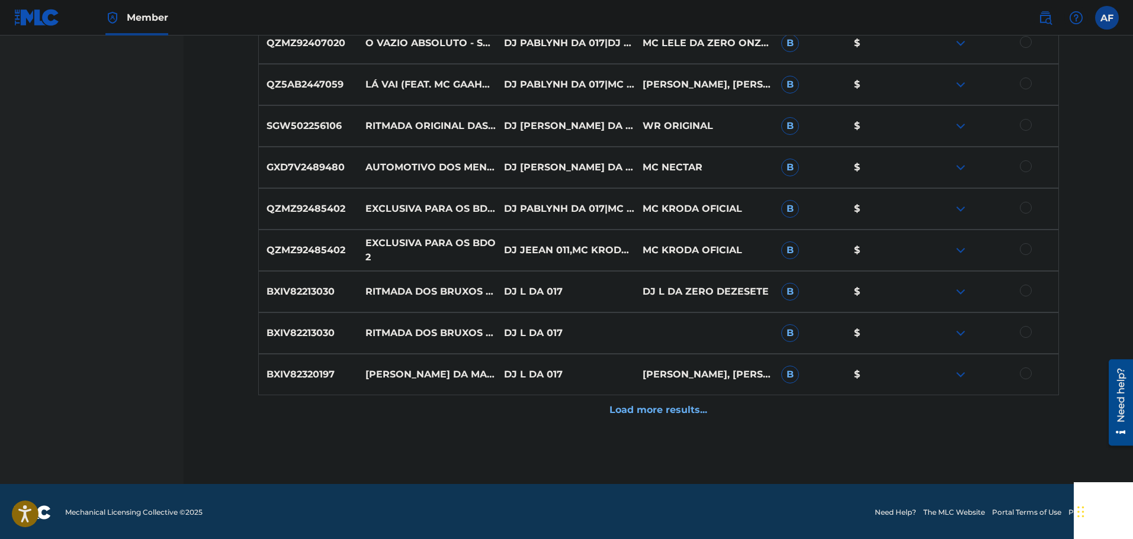
scroll to position [3865, 0]
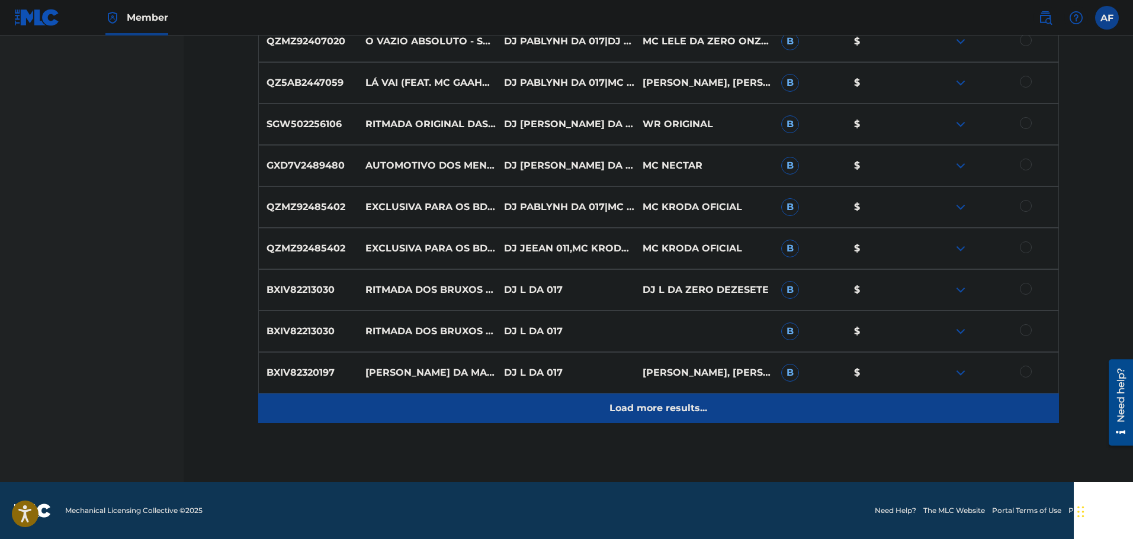
click at [685, 409] on p "Load more results..." at bounding box center [658, 408] width 98 height 14
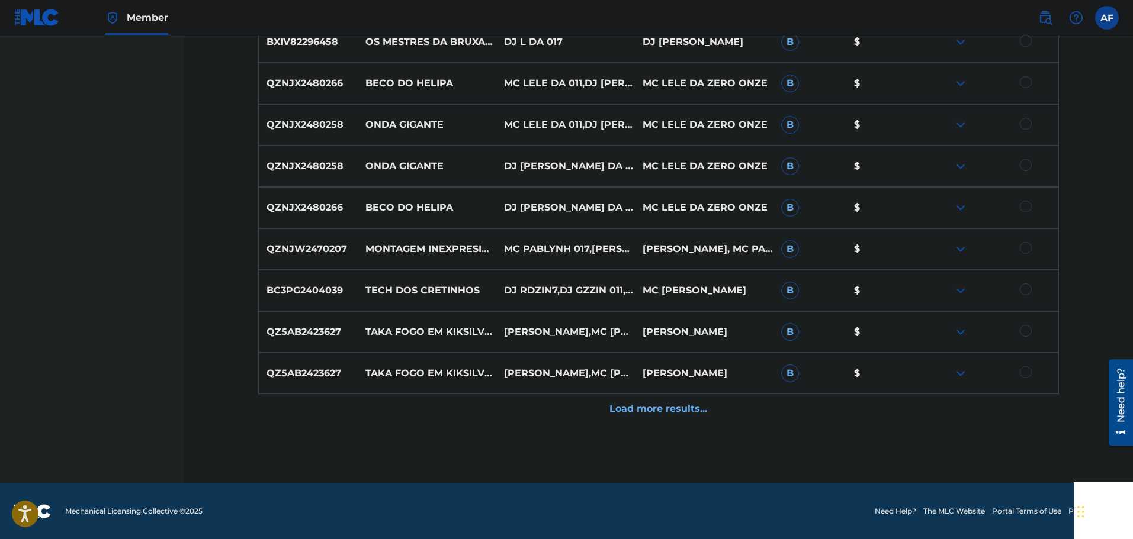
scroll to position [4280, 0]
click at [951, 333] on div at bounding box center [988, 331] width 139 height 14
click at [955, 333] on img at bounding box center [960, 331] width 14 height 14
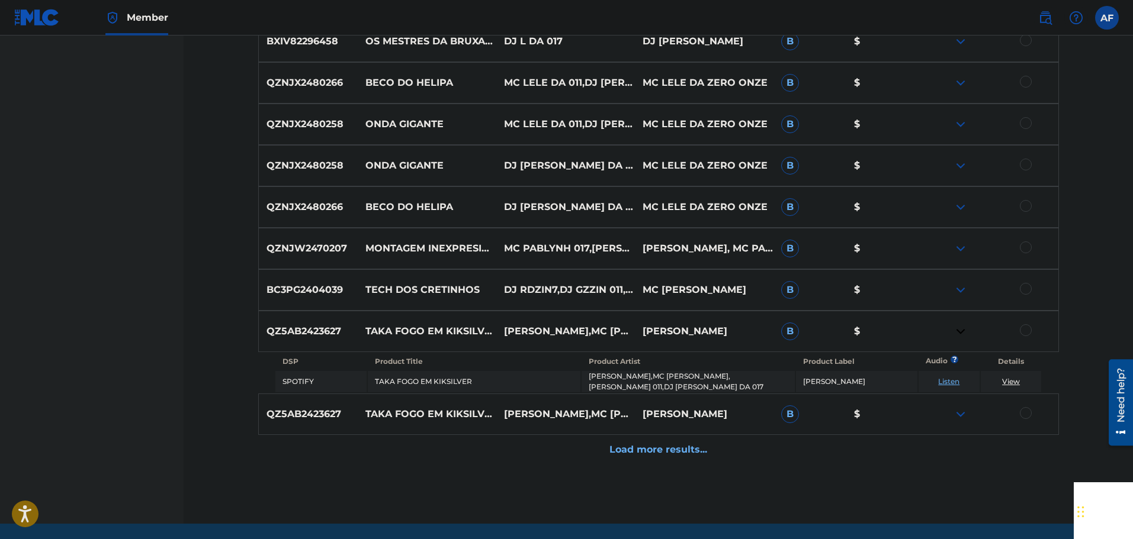
click at [1015, 382] on link "View" at bounding box center [1011, 381] width 18 height 9
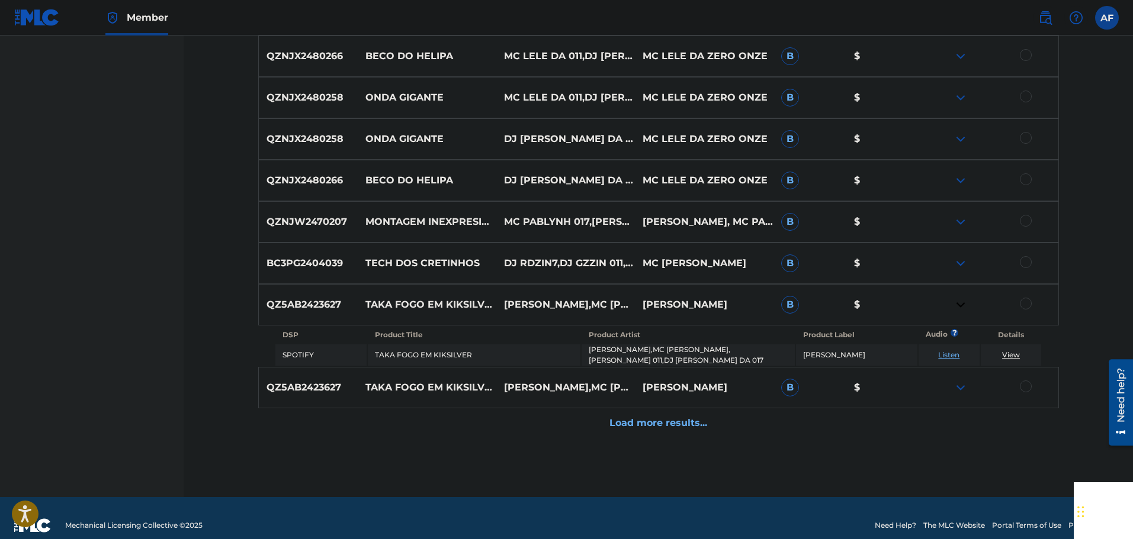
scroll to position [4321, 0]
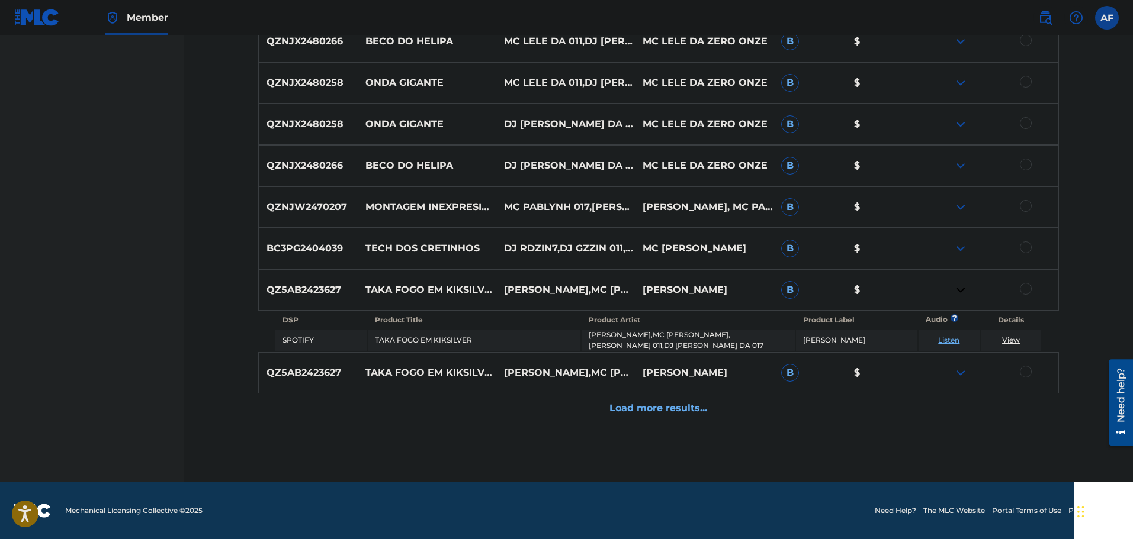
click at [956, 292] on img at bounding box center [960, 290] width 14 height 14
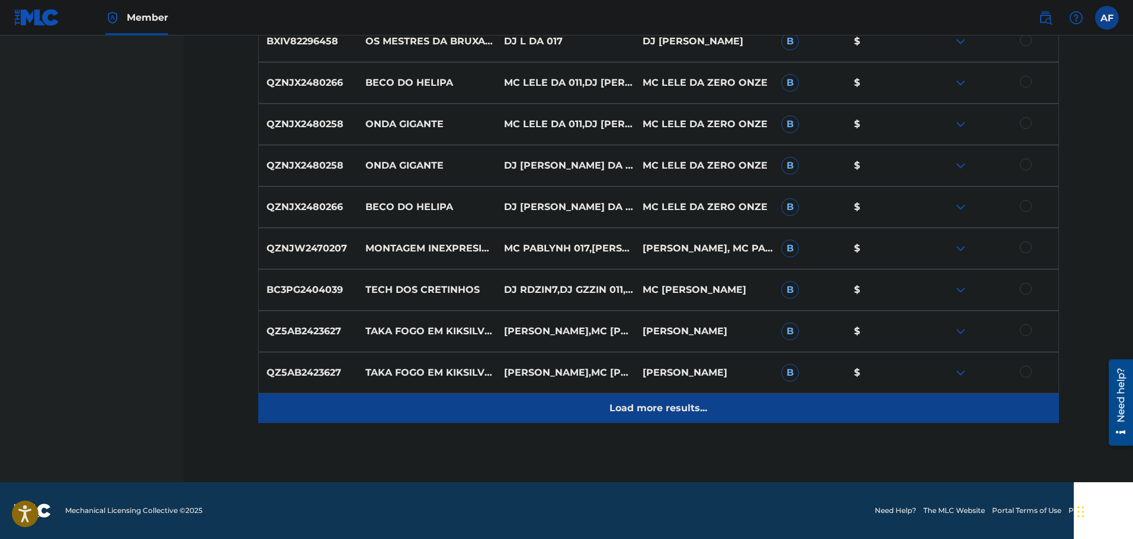
click at [641, 409] on p "Load more results..." at bounding box center [658, 408] width 98 height 14
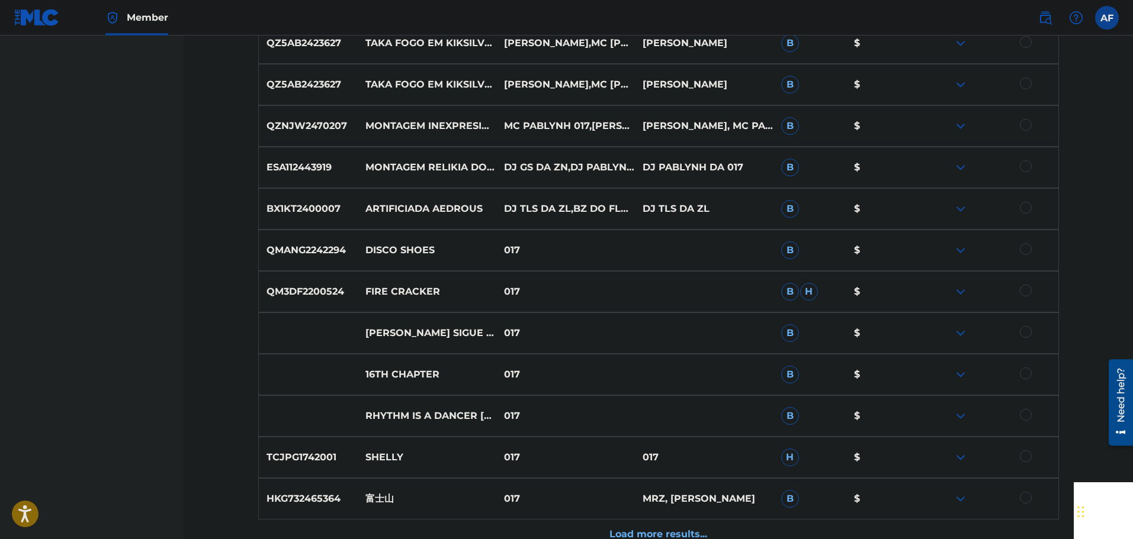
scroll to position [4676, 0]
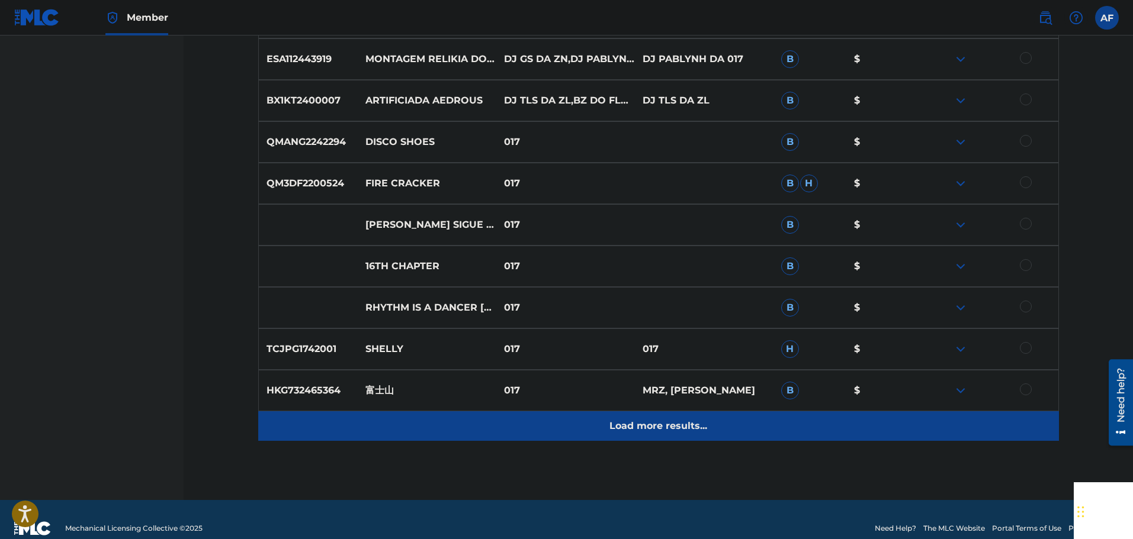
click at [682, 423] on p "Load more results..." at bounding box center [658, 426] width 98 height 14
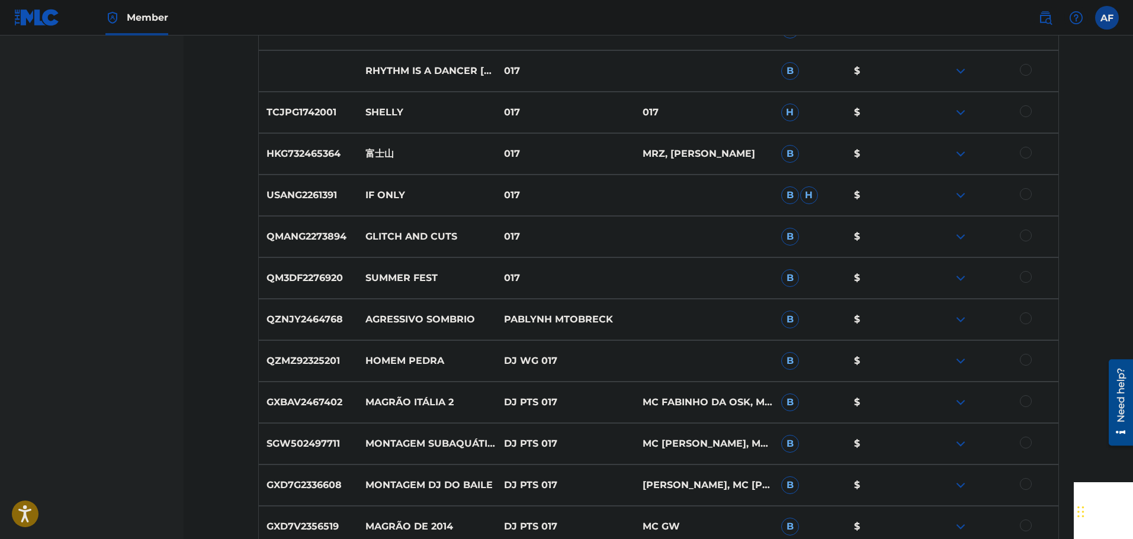
scroll to position [5091, 0]
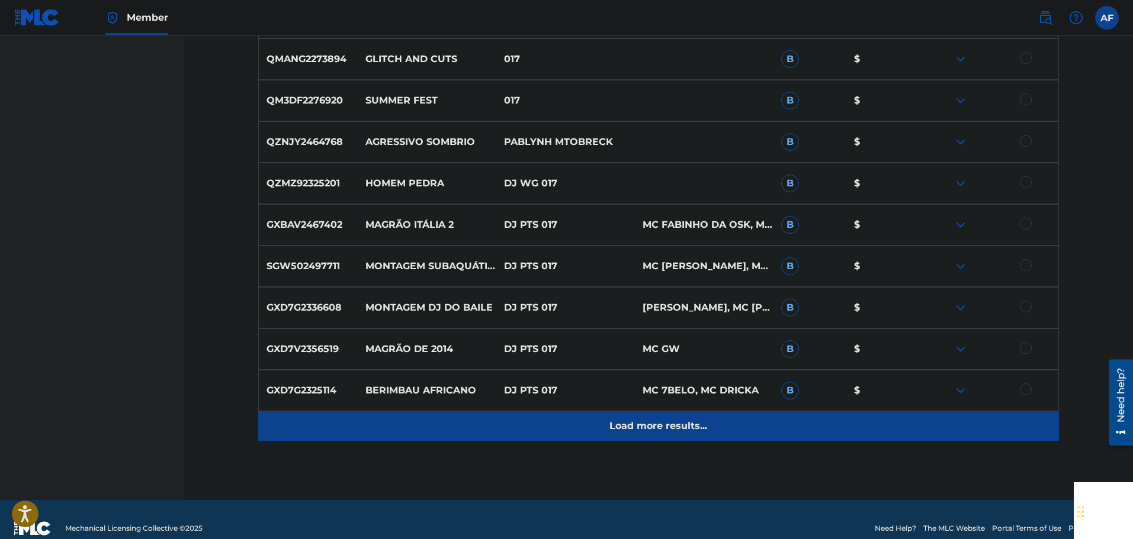
click at [650, 429] on p "Load more results..." at bounding box center [658, 426] width 98 height 14
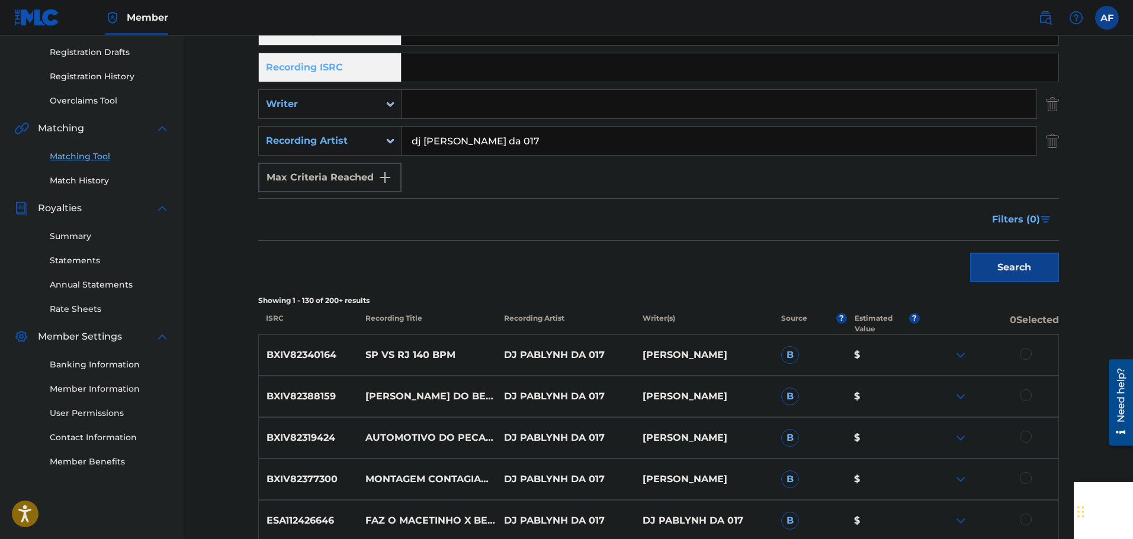
scroll to position [0, 0]
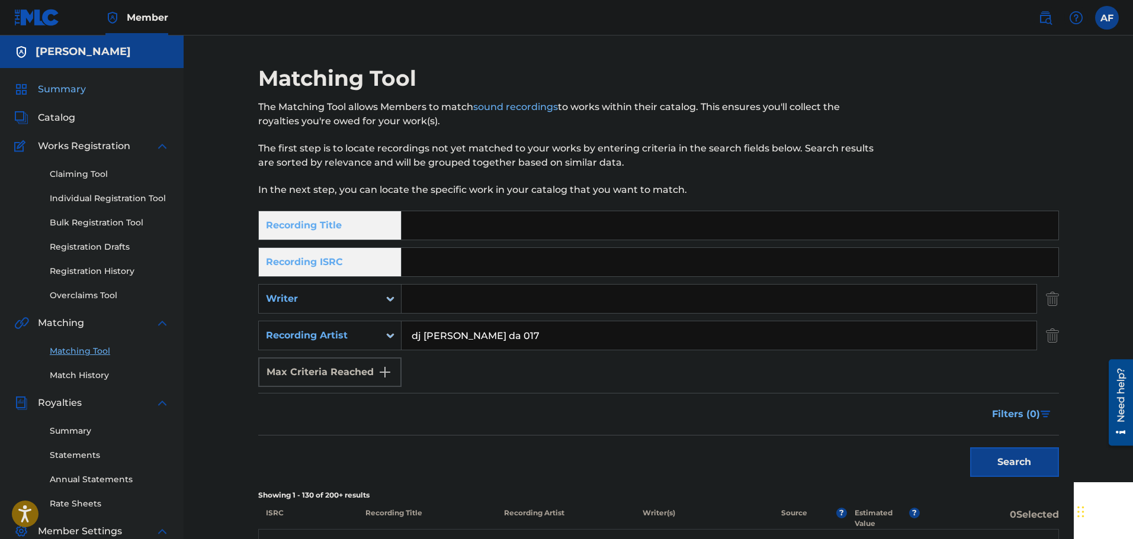
click at [45, 94] on span "Summary" at bounding box center [62, 89] width 48 height 14
